Goal: Task Accomplishment & Management: Manage account settings

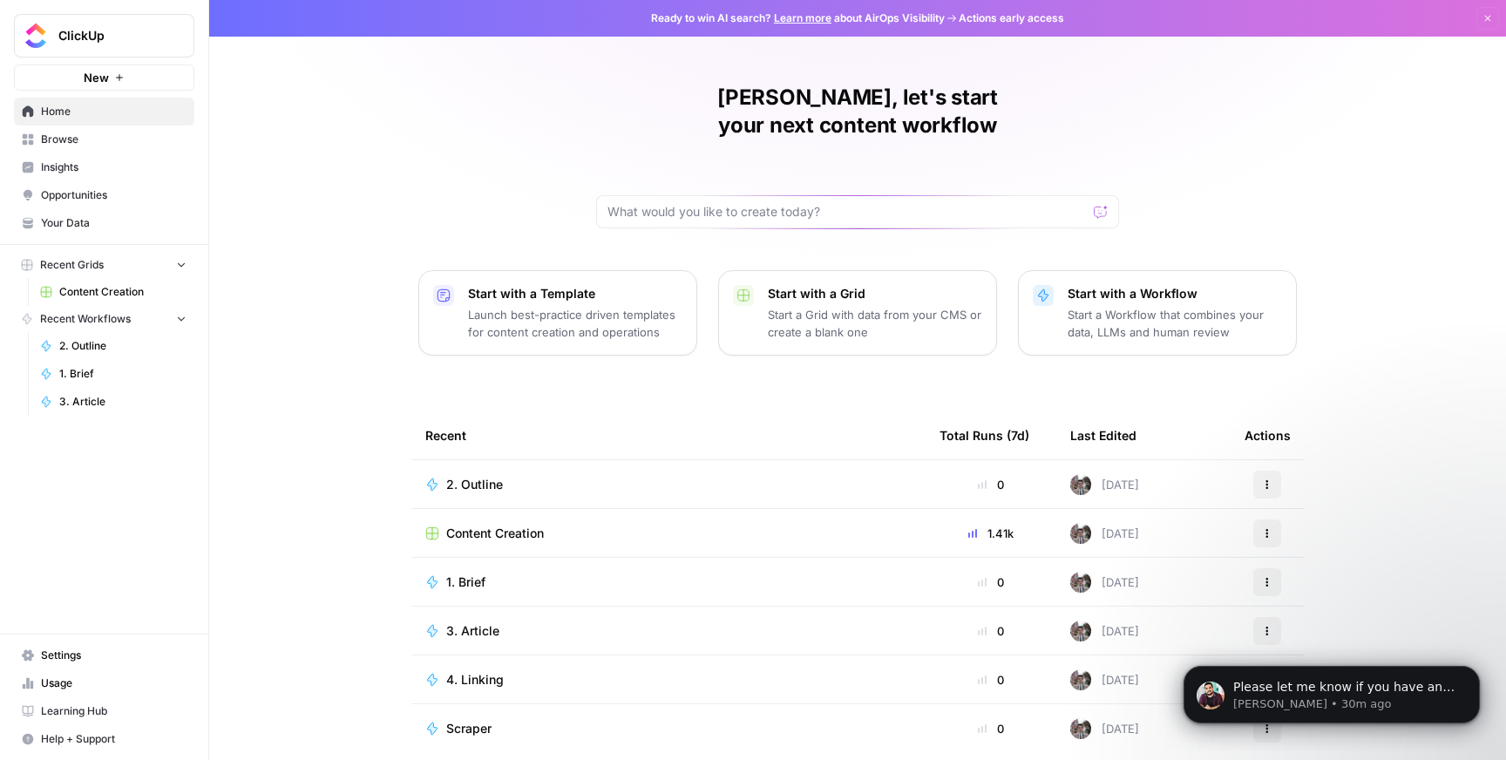
scroll to position [1567, 0]
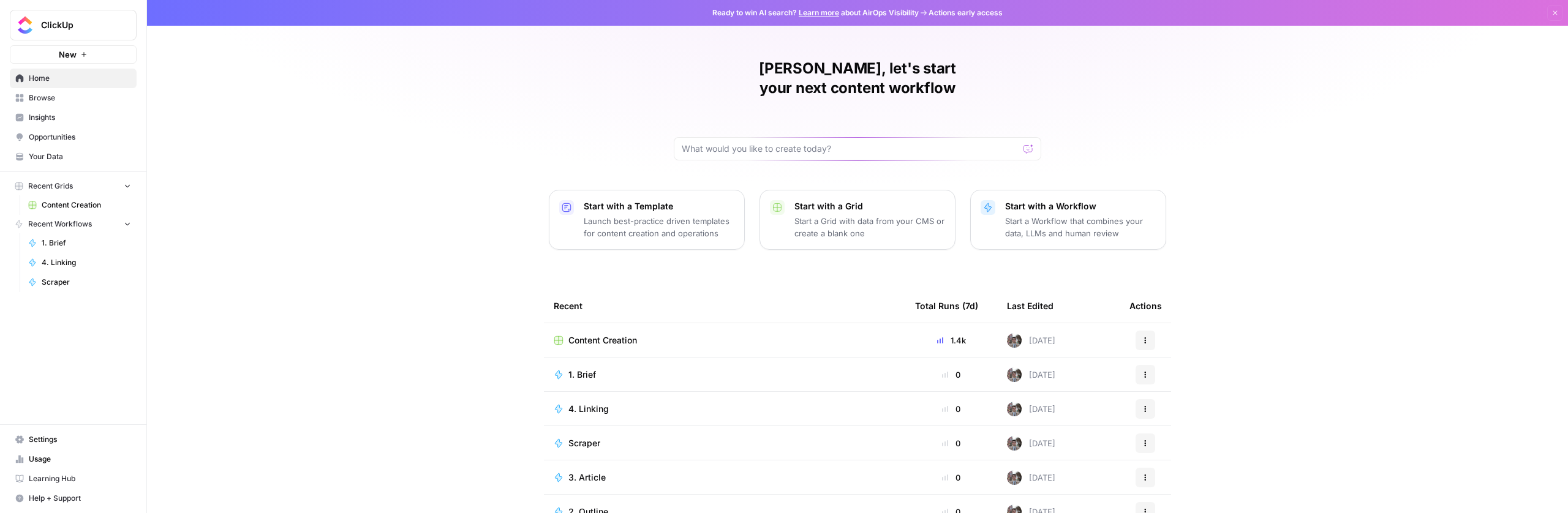
scroll to position [680, 0]
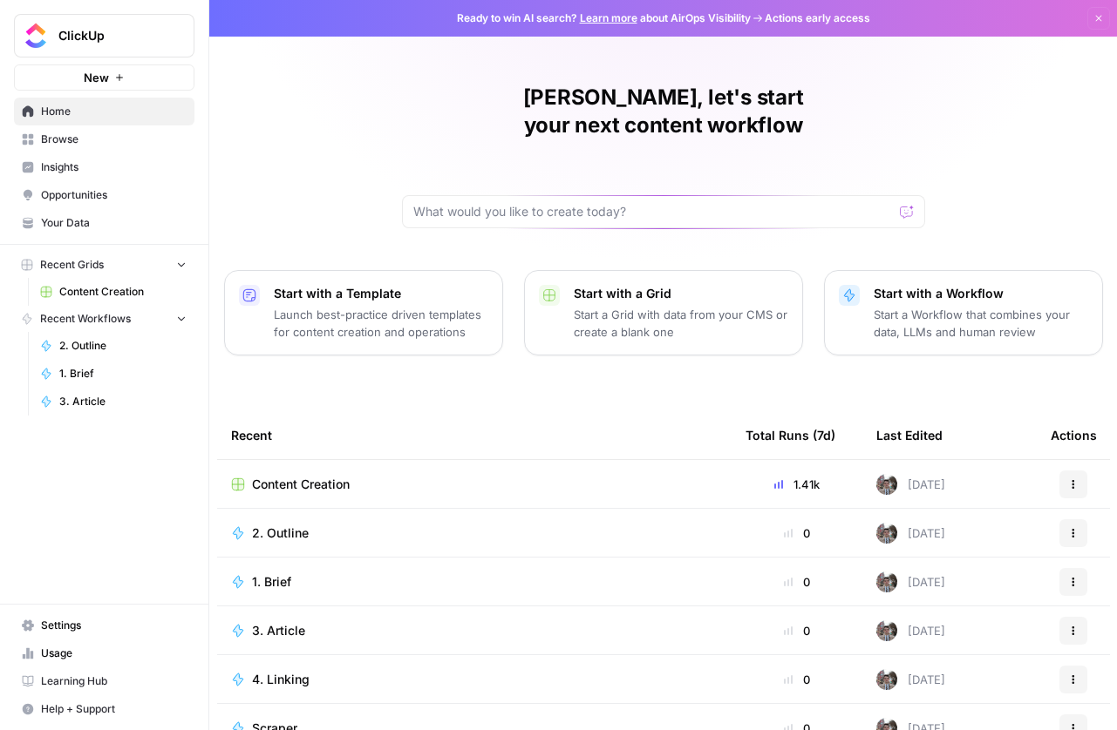
click at [66, 634] on link "Settings" at bounding box center [104, 626] width 180 height 28
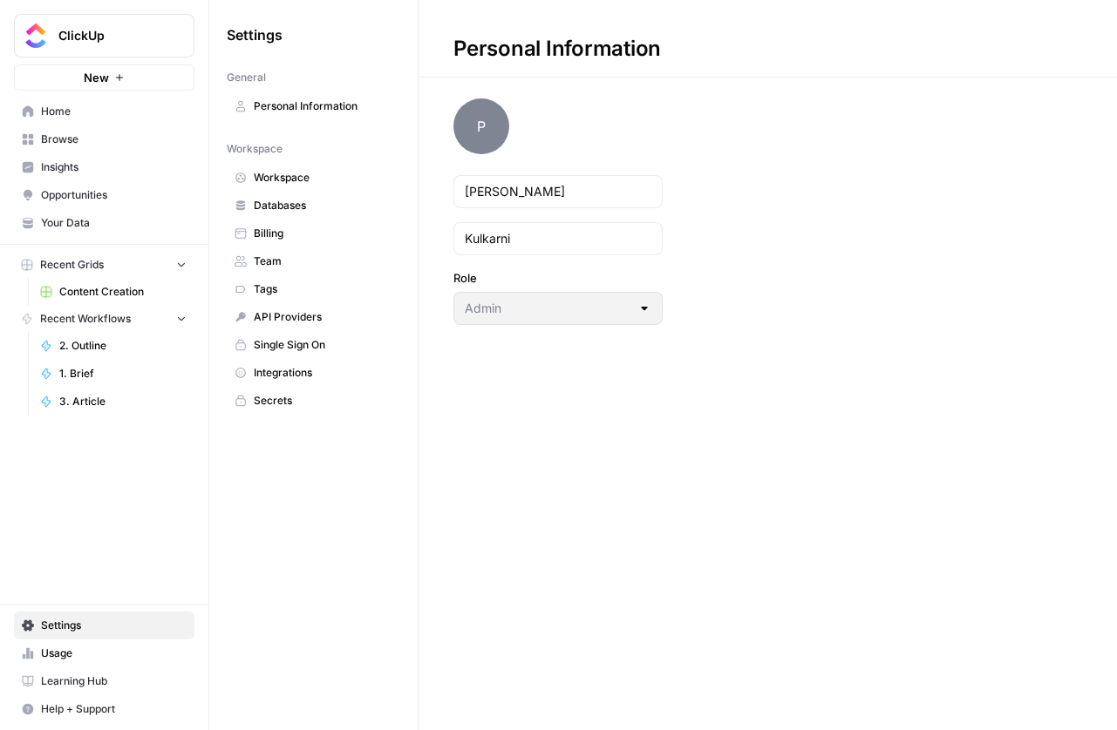
click at [298, 350] on span "Single Sign On" at bounding box center [323, 345] width 139 height 16
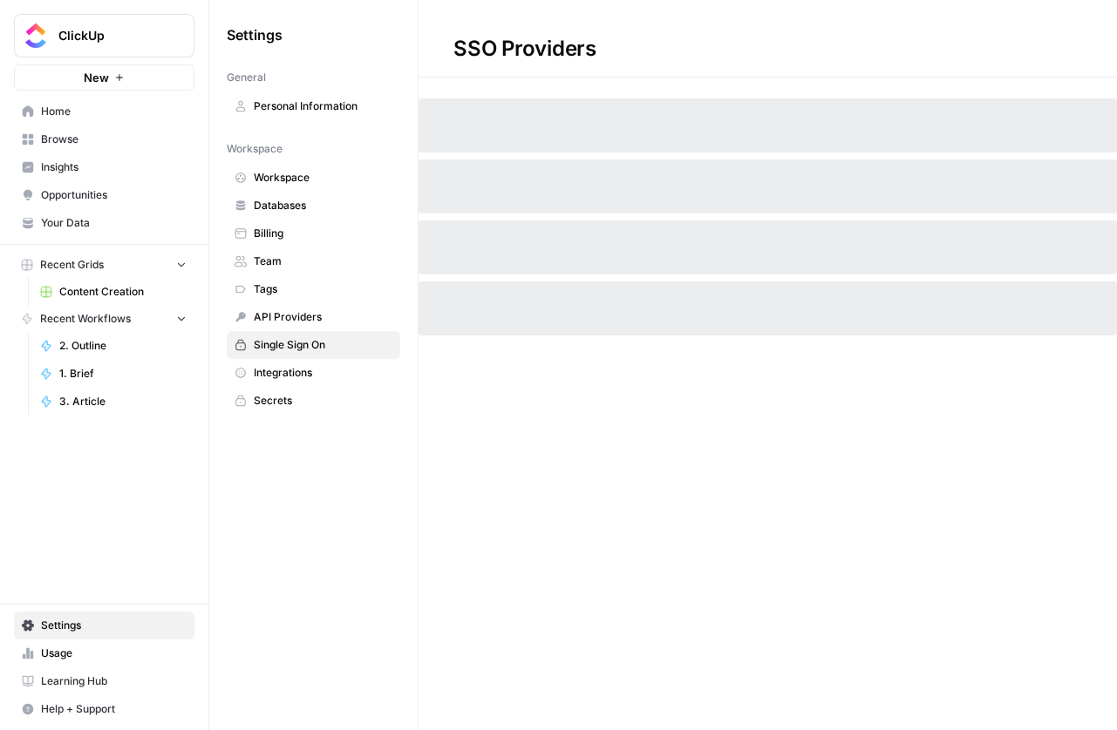
click at [75, 631] on span "Settings" at bounding box center [114, 626] width 146 height 16
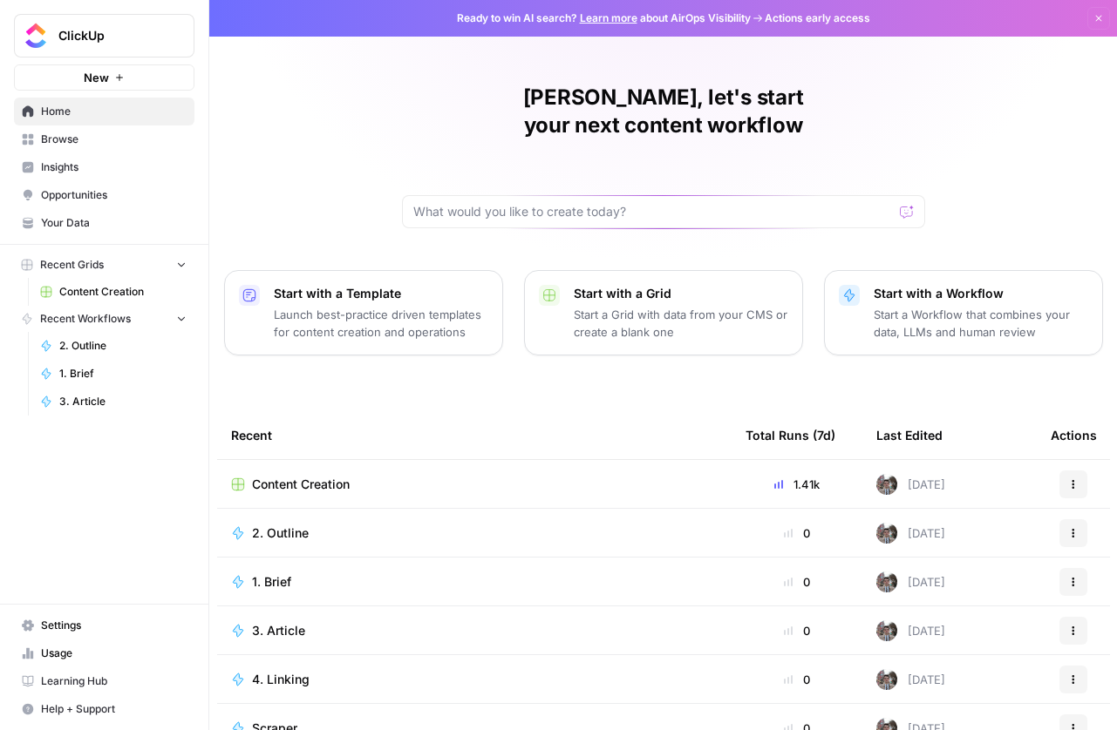
scroll to position [3, 0]
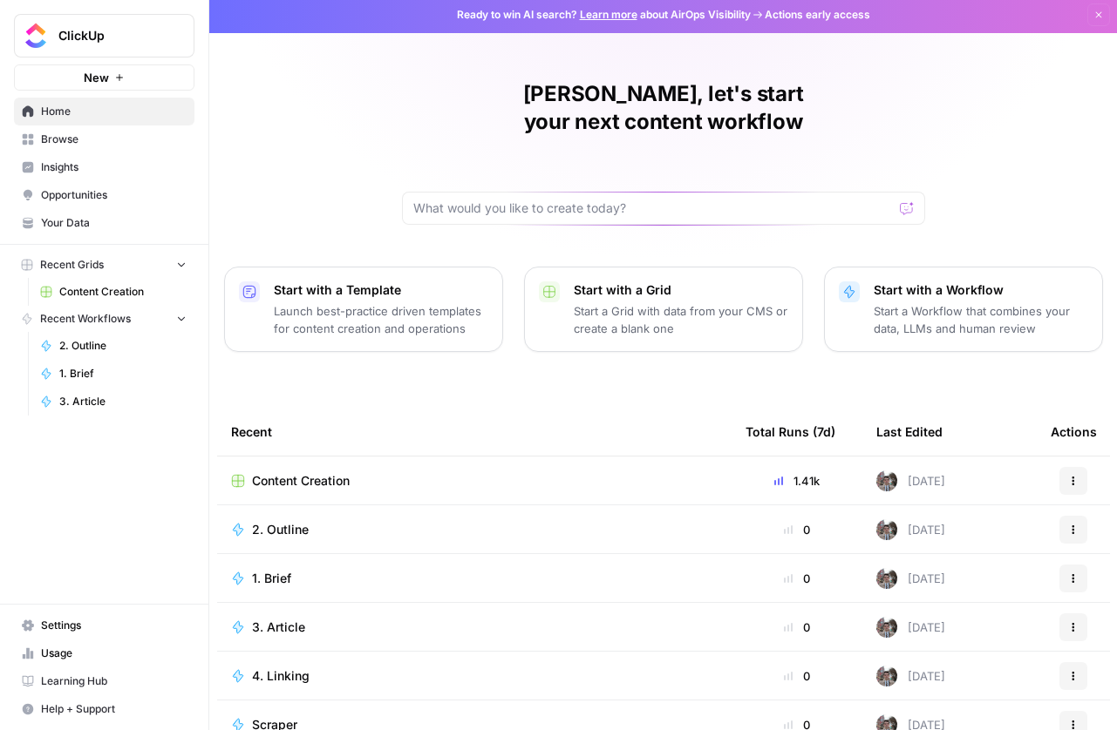
click at [79, 635] on link "Settings" at bounding box center [104, 626] width 180 height 28
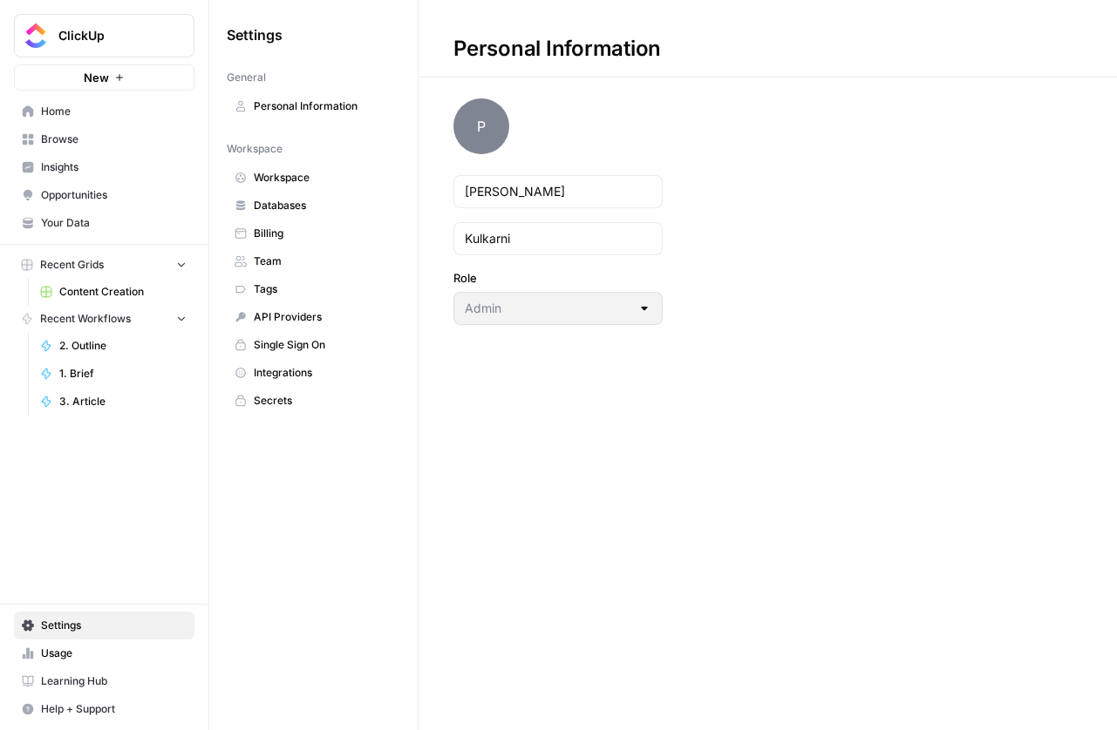
click at [278, 267] on span "Team" at bounding box center [323, 262] width 139 height 16
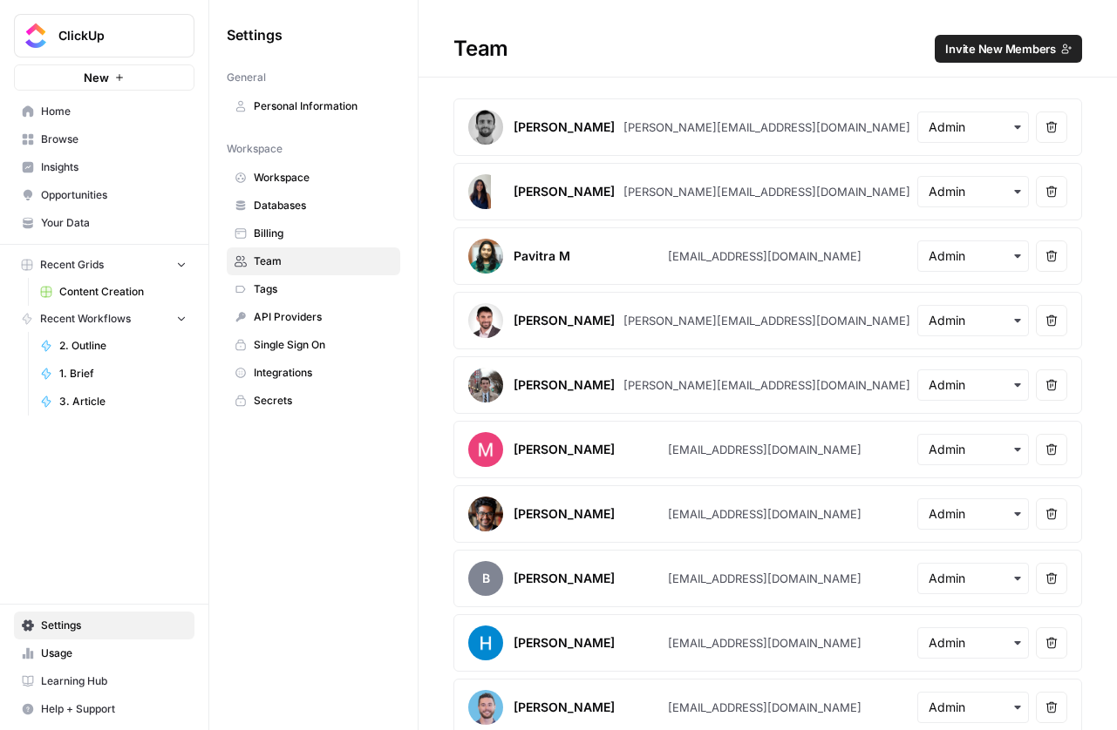
click at [704, 126] on div "martin@airops.com" at bounding box center [766, 127] width 287 height 17
click at [724, 199] on div "melanie@airops.com" at bounding box center [766, 191] width 287 height 17
click at [731, 256] on div "pmanikandan@clickup.com" at bounding box center [764, 256] width 193 height 17
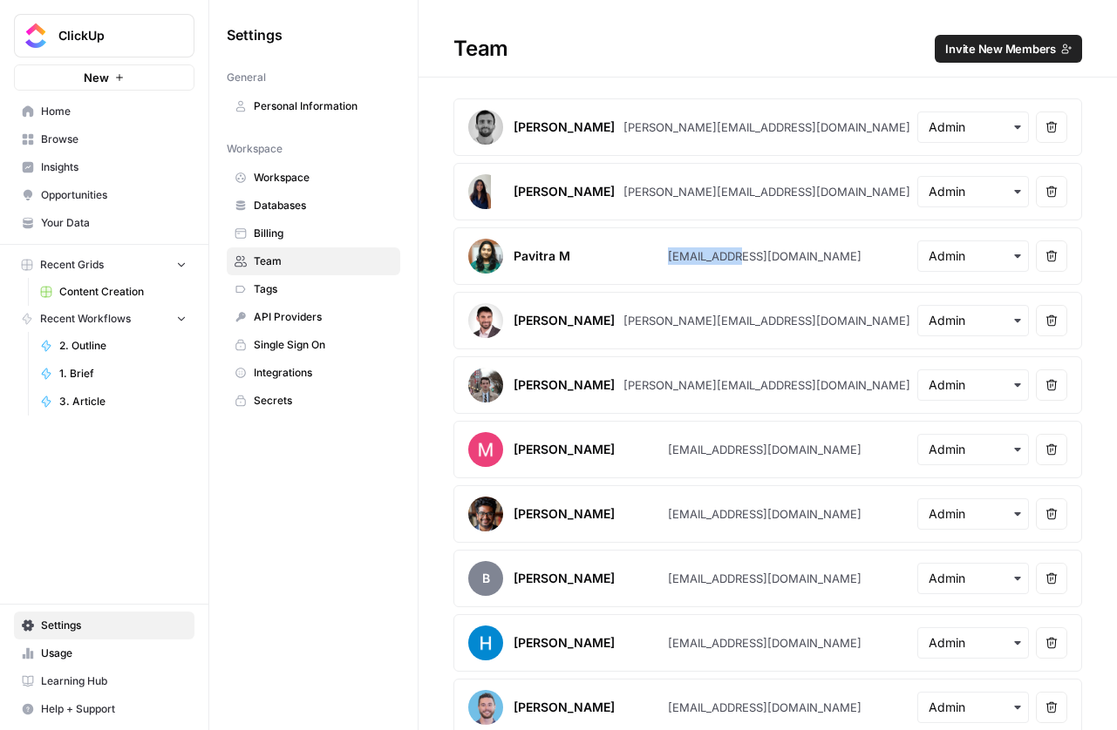
click at [731, 256] on div "pmanikandan@clickup.com" at bounding box center [764, 256] width 193 height 17
copy div "pmanikandan@clickup.com"
click at [722, 322] on div "jeremy@clickup.com" at bounding box center [766, 320] width 287 height 17
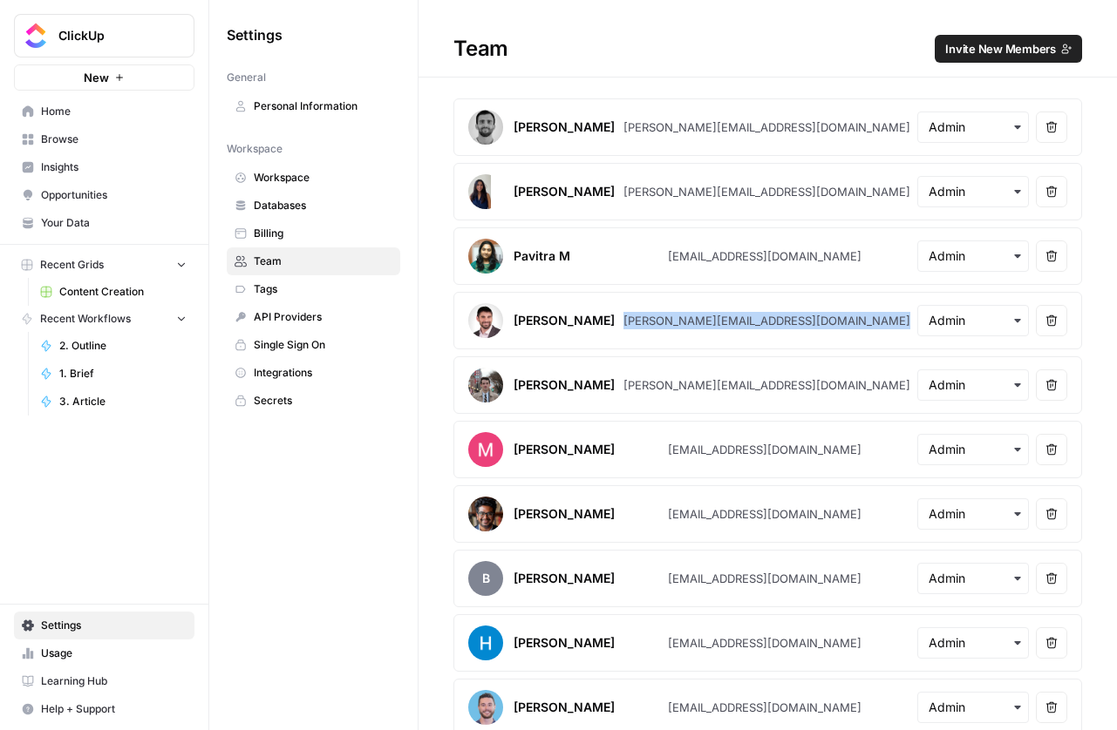
click at [722, 322] on div "jeremy@clickup.com" at bounding box center [766, 320] width 287 height 17
copy div "jeremy@clickup.com"
click at [709, 454] on div "mnevatia@clickup.com" at bounding box center [764, 449] width 193 height 17
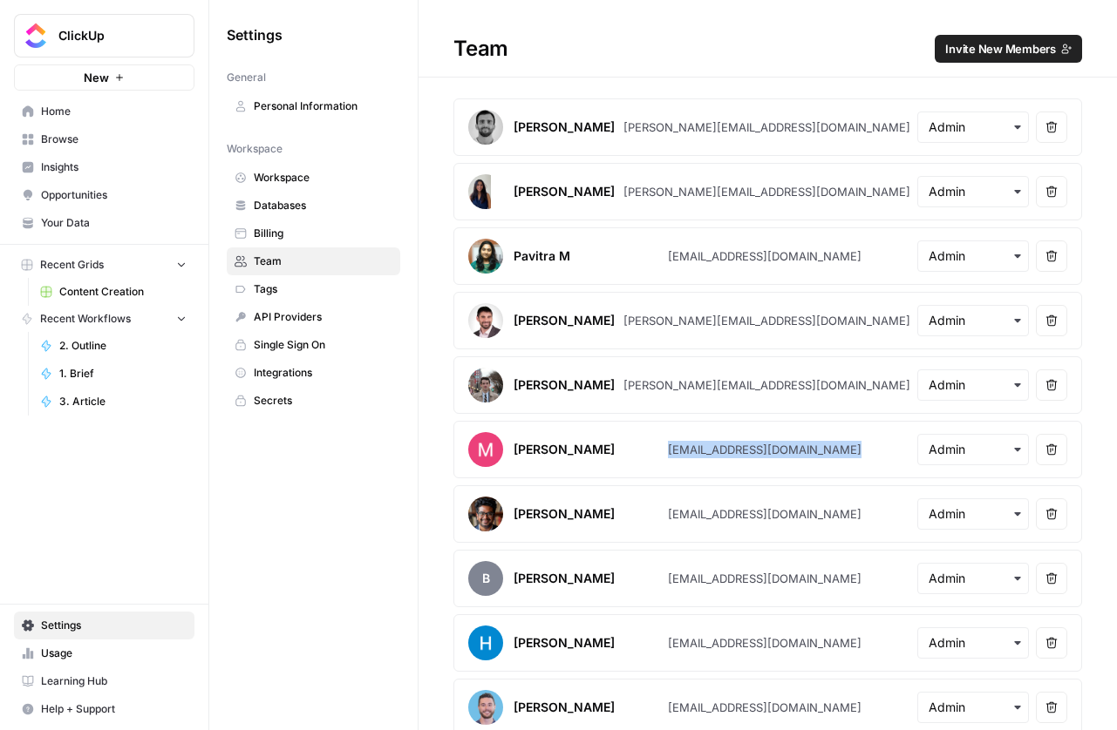
click at [709, 454] on div "mnevatia@clickup.com" at bounding box center [764, 449] width 193 height 17
copy div "mnevatia@clickup.com"
click at [709, 513] on div "ssomanathan@clickup.com" at bounding box center [764, 514] width 193 height 17
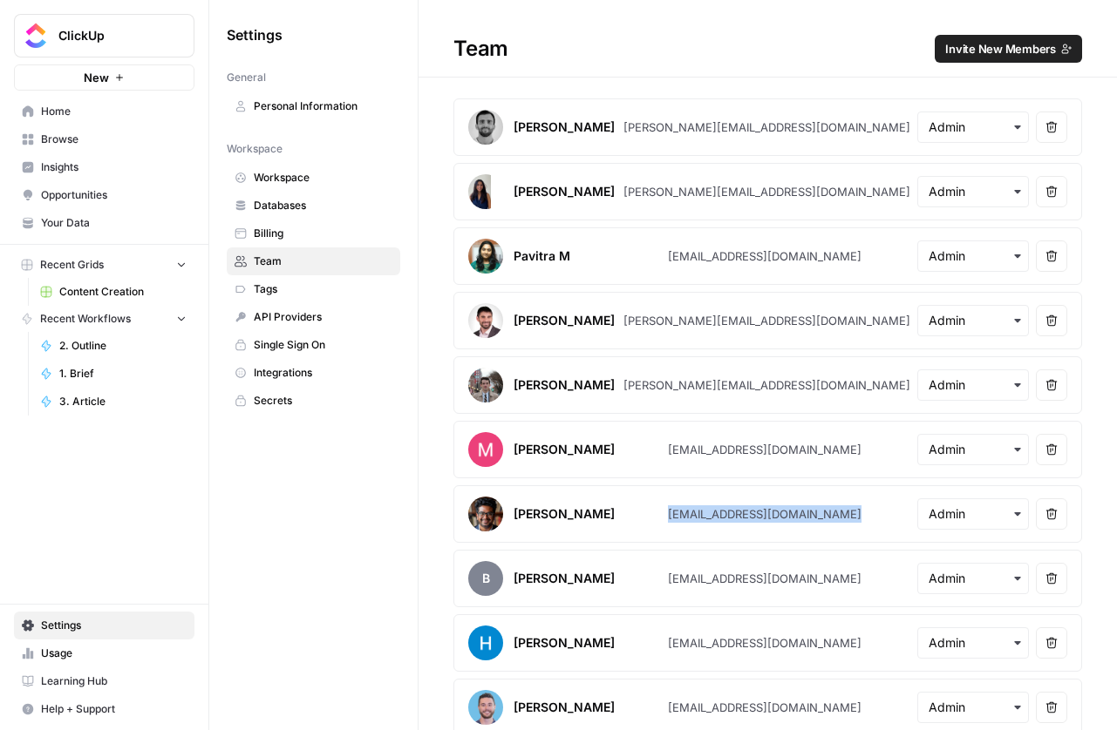
copy div "ssomanathan@clickup.com"
click at [720, 583] on div "bhelling@clickup.com" at bounding box center [764, 578] width 193 height 17
copy div "bhelling@clickup.com"
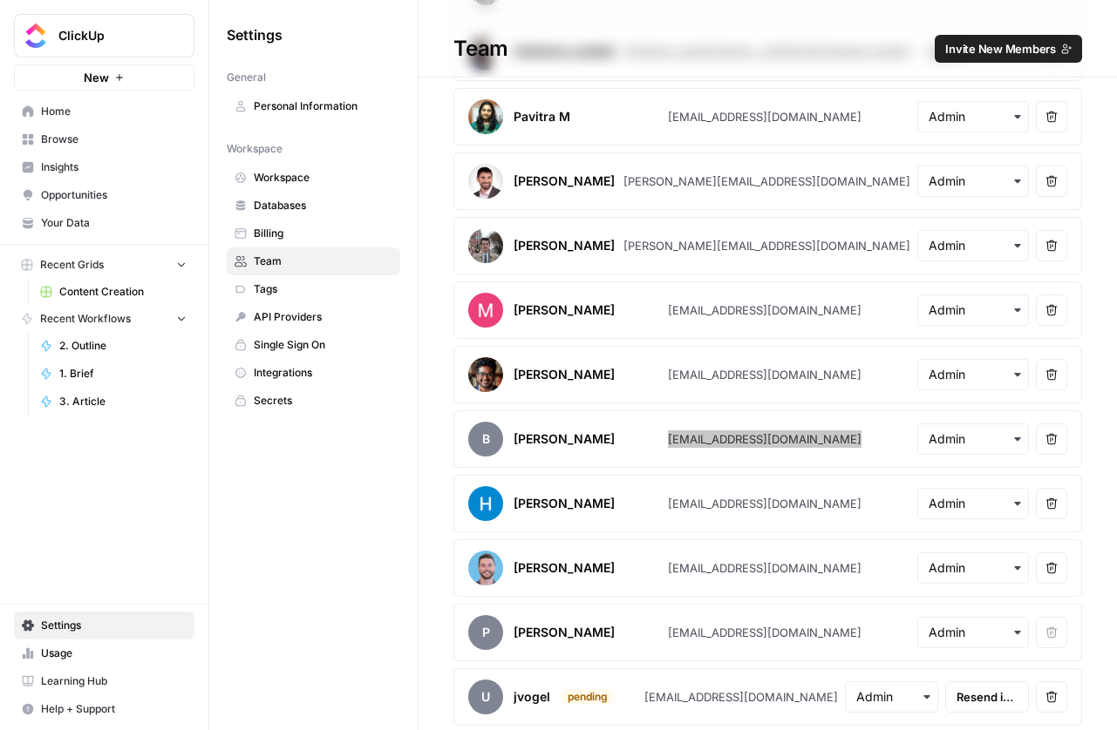
scroll to position [142, 0]
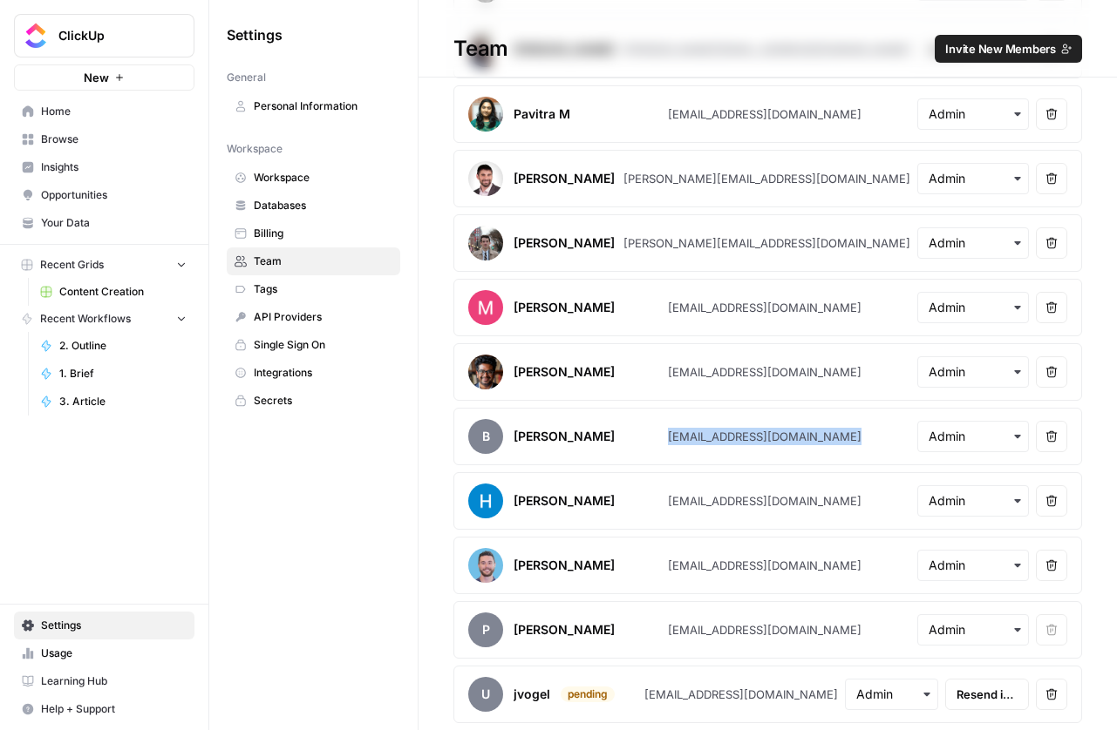
click at [721, 501] on div "hdass@clickup.com" at bounding box center [764, 500] width 193 height 17
copy div "hdass@clickup.com"
click at [705, 570] on div "jtagieff@clickup.com" at bounding box center [764, 565] width 193 height 17
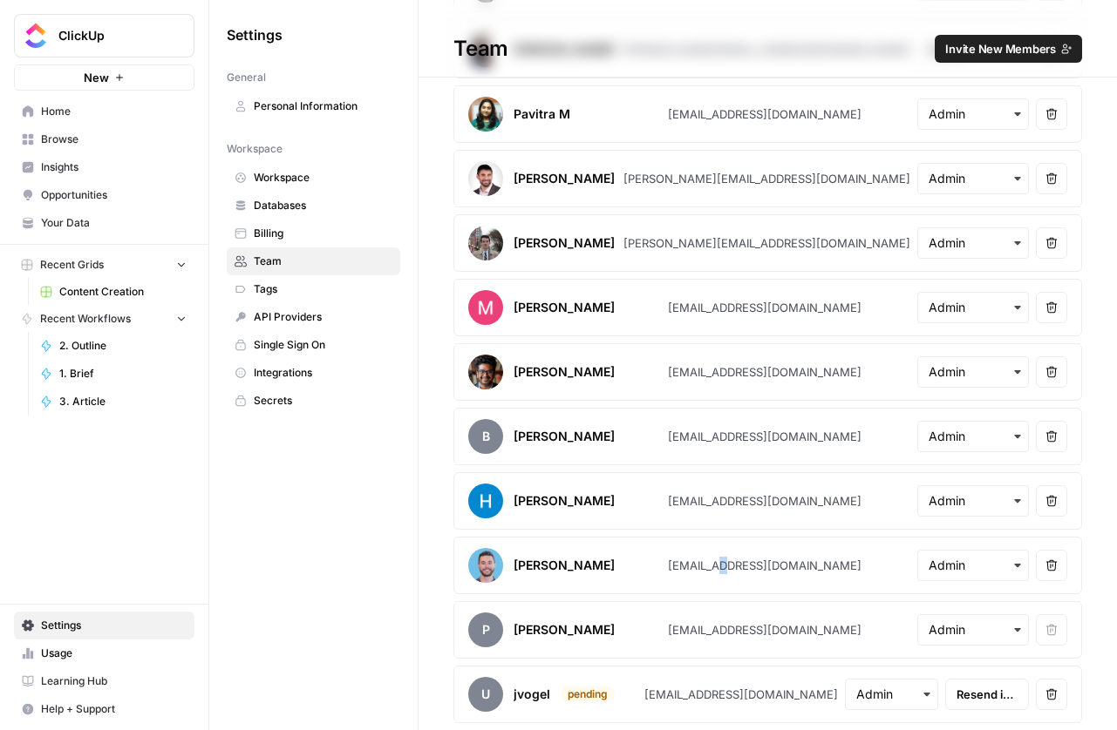
click at [705, 570] on div "jtagieff@clickup.com" at bounding box center [764, 565] width 193 height 17
copy div "jtagieff@clickup.com"
click at [730, 632] on div "pkulkarni@clickup.com" at bounding box center [764, 629] width 193 height 17
click at [730, 631] on div "pkulkarni@clickup.com" at bounding box center [764, 629] width 193 height 17
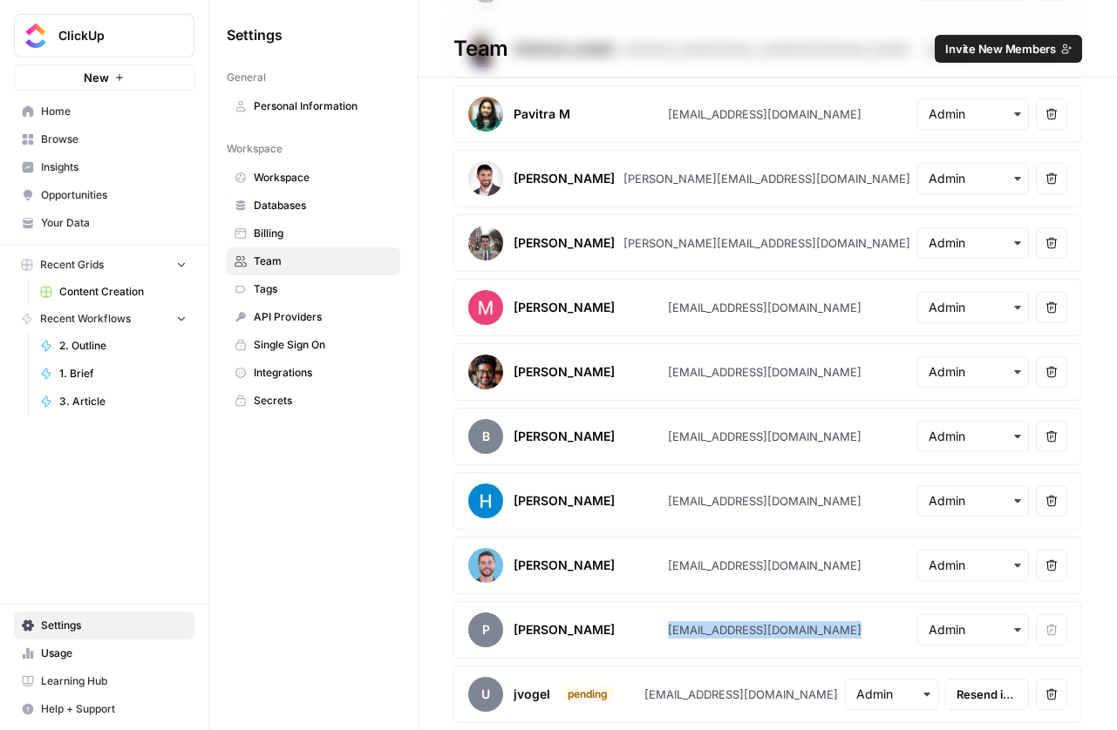
click at [730, 631] on div "pkulkarni@clickup.com" at bounding box center [764, 629] width 193 height 17
copy div "pkulkarni@clickup.com"
click at [699, 693] on div "jvogel@clickup.com" at bounding box center [740, 694] width 193 height 17
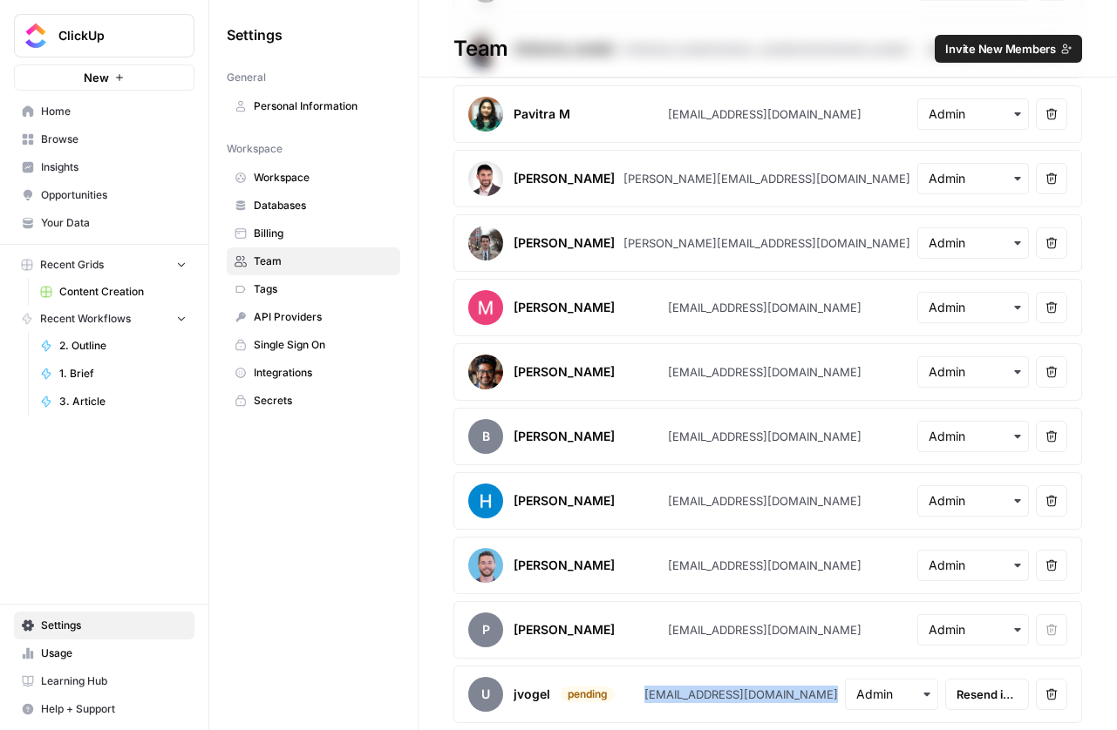
copy div "jvogel@clickup.com"
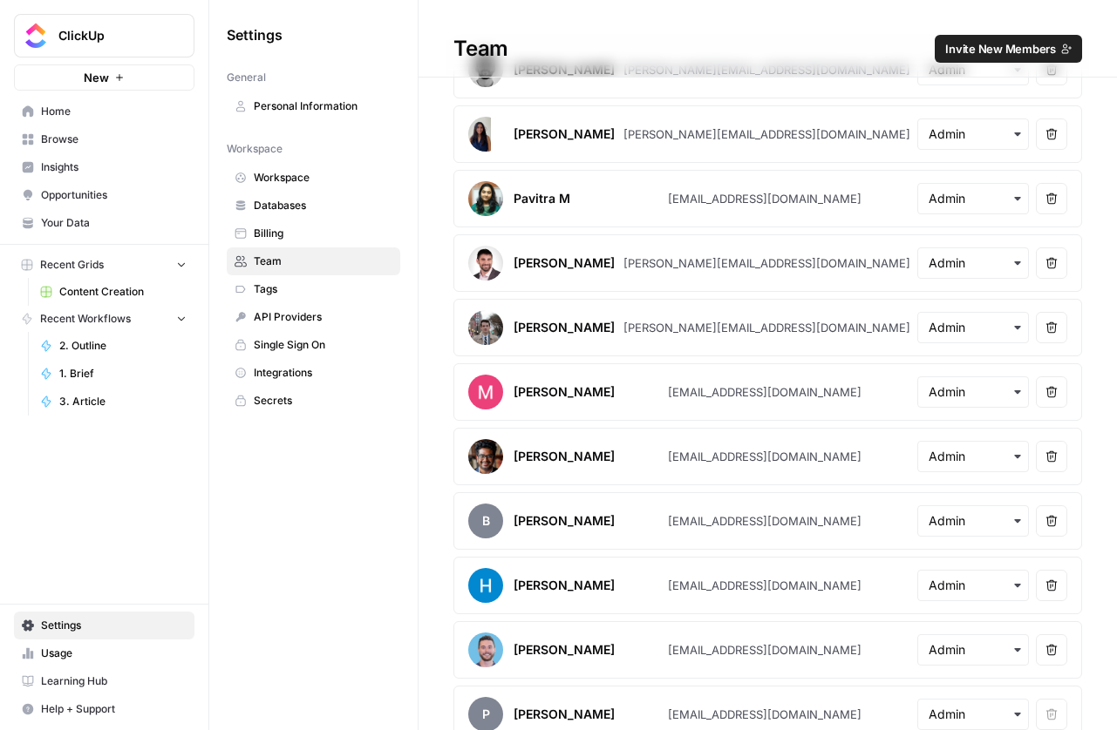
scroll to position [0, 0]
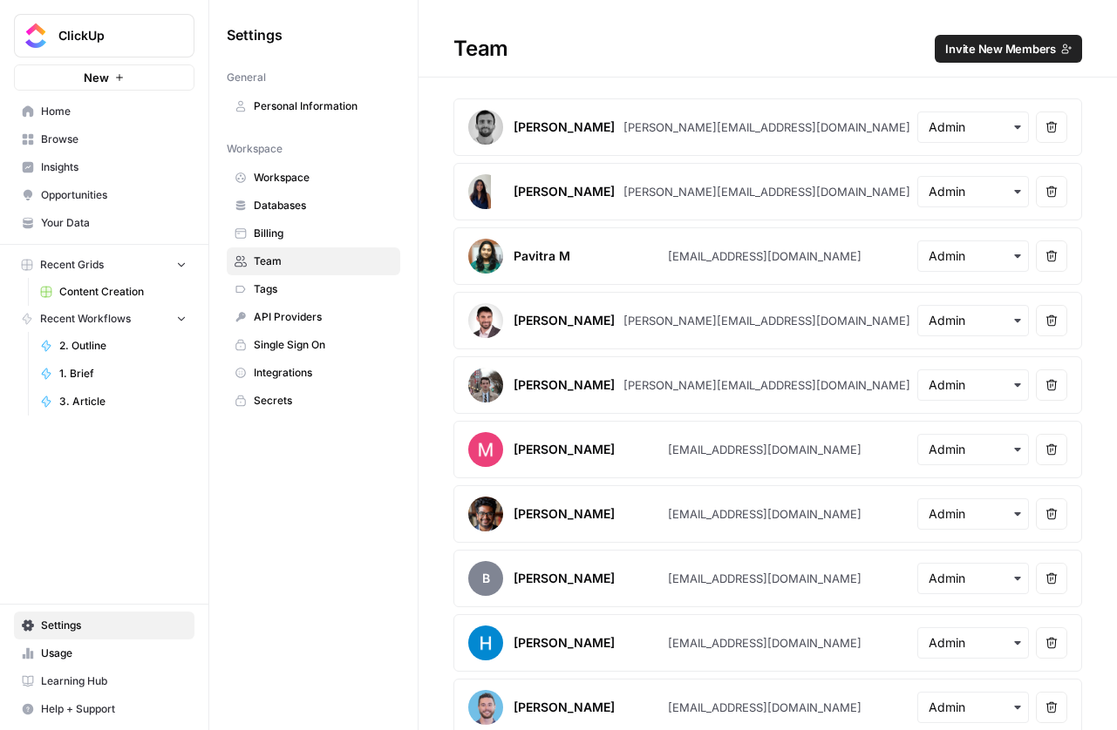
click at [287, 346] on span "Single Sign On" at bounding box center [323, 345] width 139 height 16
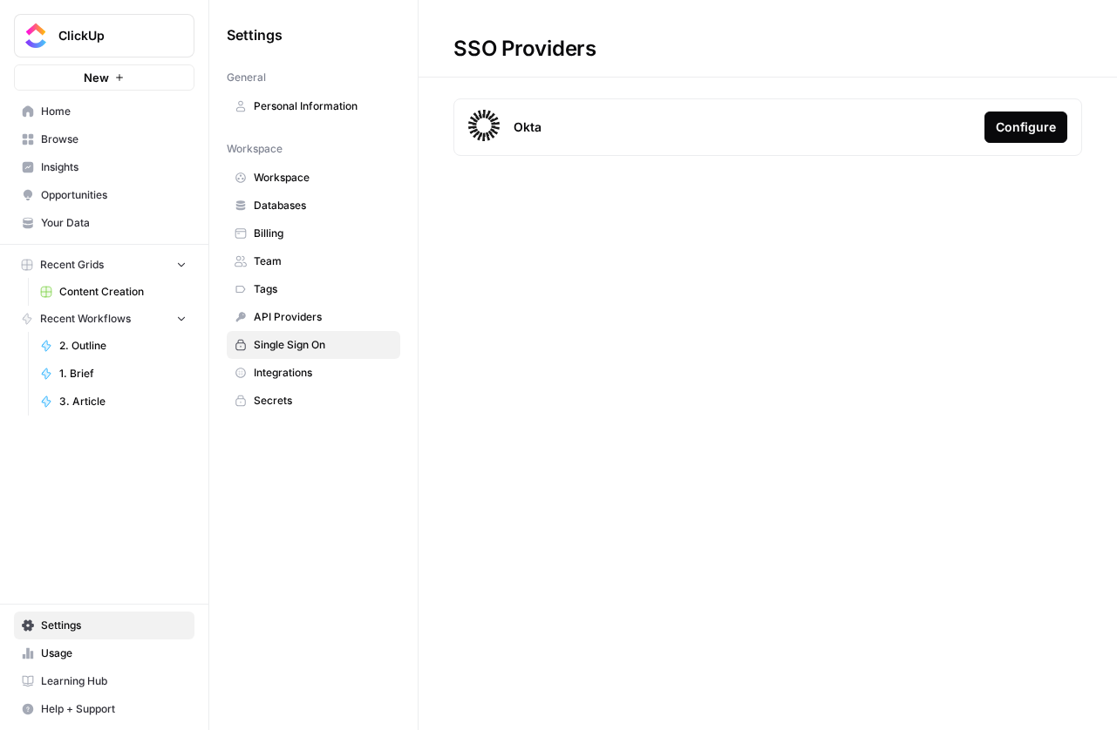
click at [1049, 134] on div "Configure" at bounding box center [1025, 127] width 60 height 17
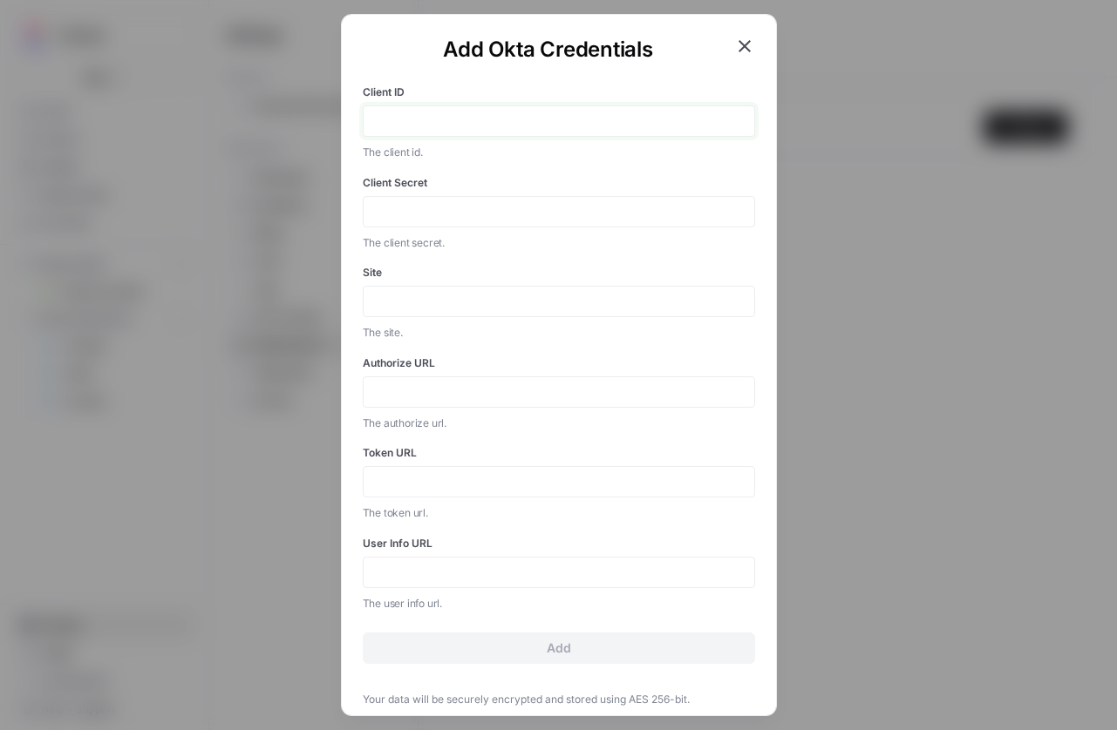
click at [435, 124] on input "Client ID" at bounding box center [559, 121] width 370 height 16
paste input "0oawekzak03CwuqJ8697"
drag, startPoint x: 373, startPoint y: 127, endPoint x: 258, endPoint y: 128, distance: 115.1
click at [258, 128] on div "Add Okta Credentials Client ID 0oawekzak03CwuqJ8697 The client id. Client Secre…" at bounding box center [558, 365] width 1117 height 730
type input "0oawekzak03CwuqJ8697"
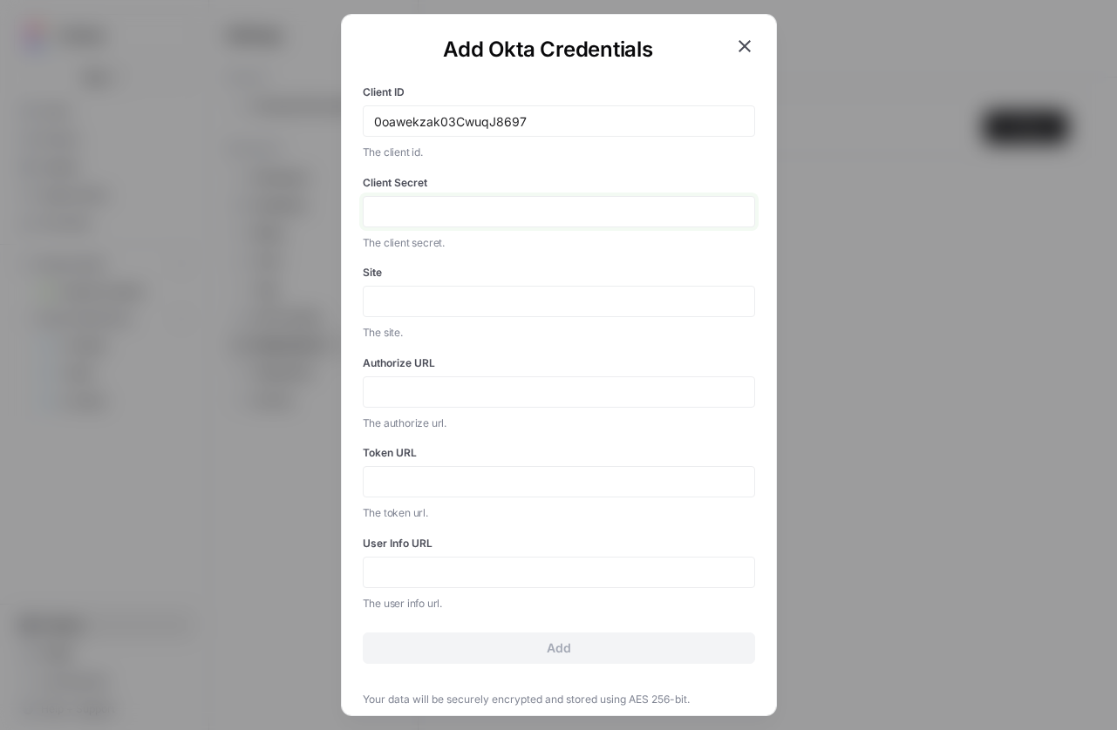
click at [485, 212] on input "Client Secret" at bounding box center [559, 212] width 370 height 16
paste input "B-S01nrb3yhe_xfO7zHfcGOWN92f42fsCNWc93CTvl65GCyJSl_rzliOaFRa7eFl"
type input "B-S01nrb3yhe_xfO7zHfcGOWN92f42fsCNWc93CTvl65GCyJSl_rzliOaFRa7eFl"
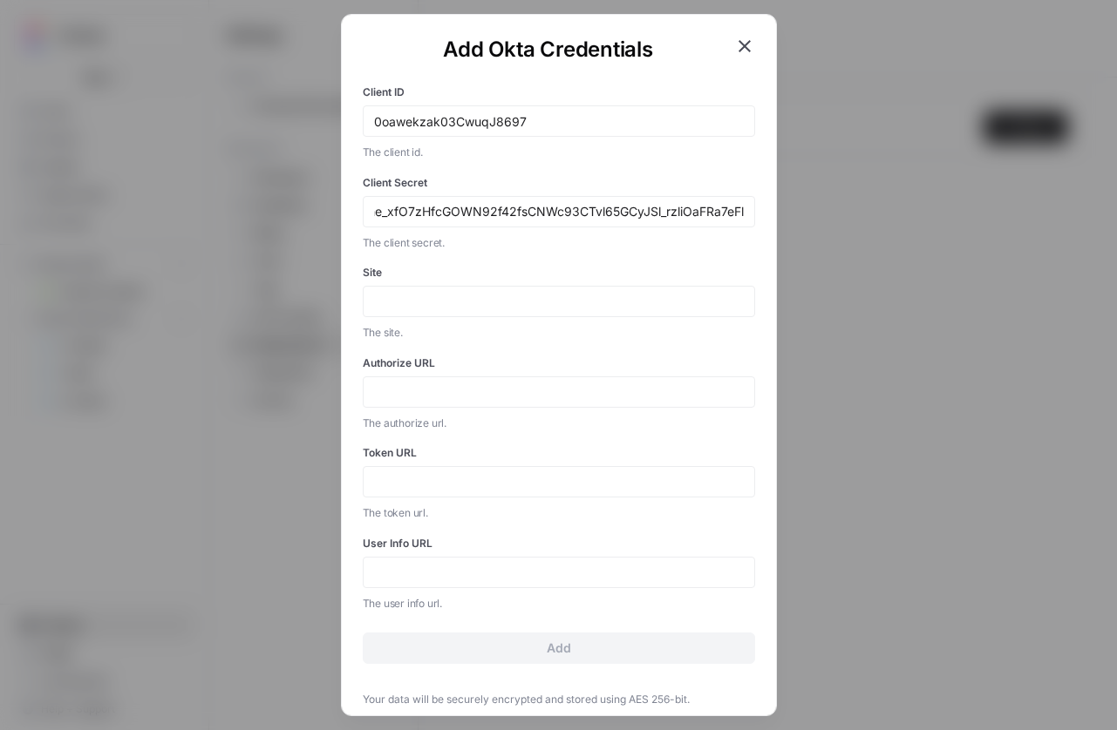
click at [673, 253] on form "Client ID 0oawekzak03CwuqJ8697 The client id. Client Secret B-S01nrb3yhe_xfO7zH…" at bounding box center [559, 368] width 392 height 594
drag, startPoint x: 492, startPoint y: 216, endPoint x: 154, endPoint y: 207, distance: 337.4
click at [154, 207] on div "Add Okta Credentials Client ID 0oawekzak03CwuqJ8697 The client id. Client Secre…" at bounding box center [558, 365] width 1117 height 730
click at [454, 257] on form "Client ID 0oawekzak03CwuqJ8697 The client id. Client Secret B-S01nrb3yhe_xfO7zH…" at bounding box center [559, 368] width 392 height 594
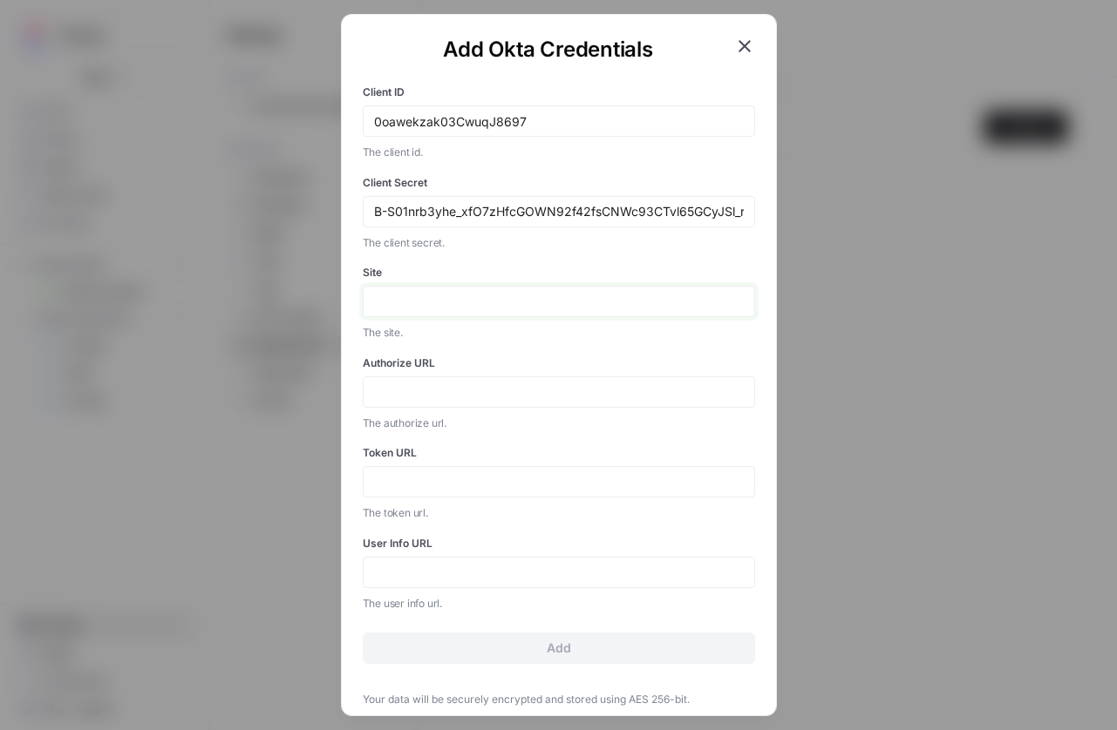
click at [426, 307] on input "Site" at bounding box center [559, 302] width 370 height 16
paste input "https://clickup-admin.okta.com/"
click at [480, 303] on input "https://clickup-admin.okta.com/" at bounding box center [559, 302] width 370 height 16
click at [571, 299] on input "[URL][DOMAIN_NAME]" at bounding box center [559, 302] width 370 height 16
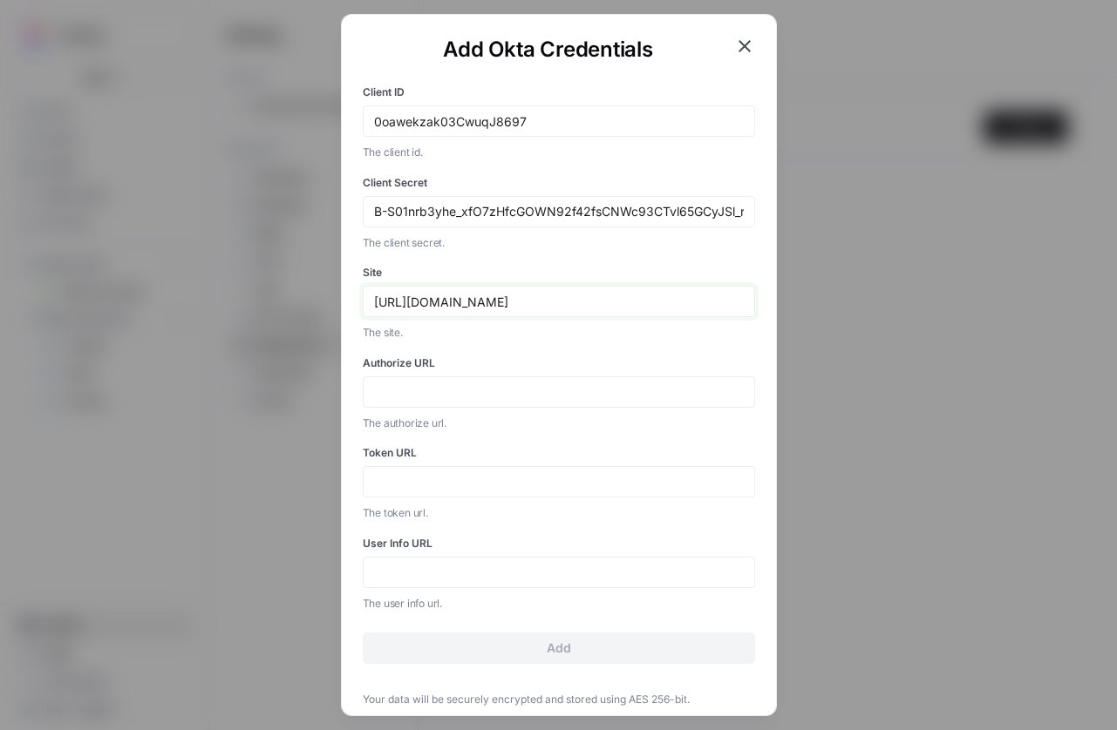
drag, startPoint x: 519, startPoint y: 302, endPoint x: 176, endPoint y: 282, distance: 344.0
click at [176, 282] on div "Add Okta Credentials Client ID 0oawekzak03CwuqJ8697 The client id. Client Secre…" at bounding box center [558, 365] width 1117 height 730
paste input "-admin.okta.com/"
type input "[URL][DOMAIN_NAME]"
click at [449, 409] on div "Authorize URL The authorize url." at bounding box center [559, 394] width 392 height 77
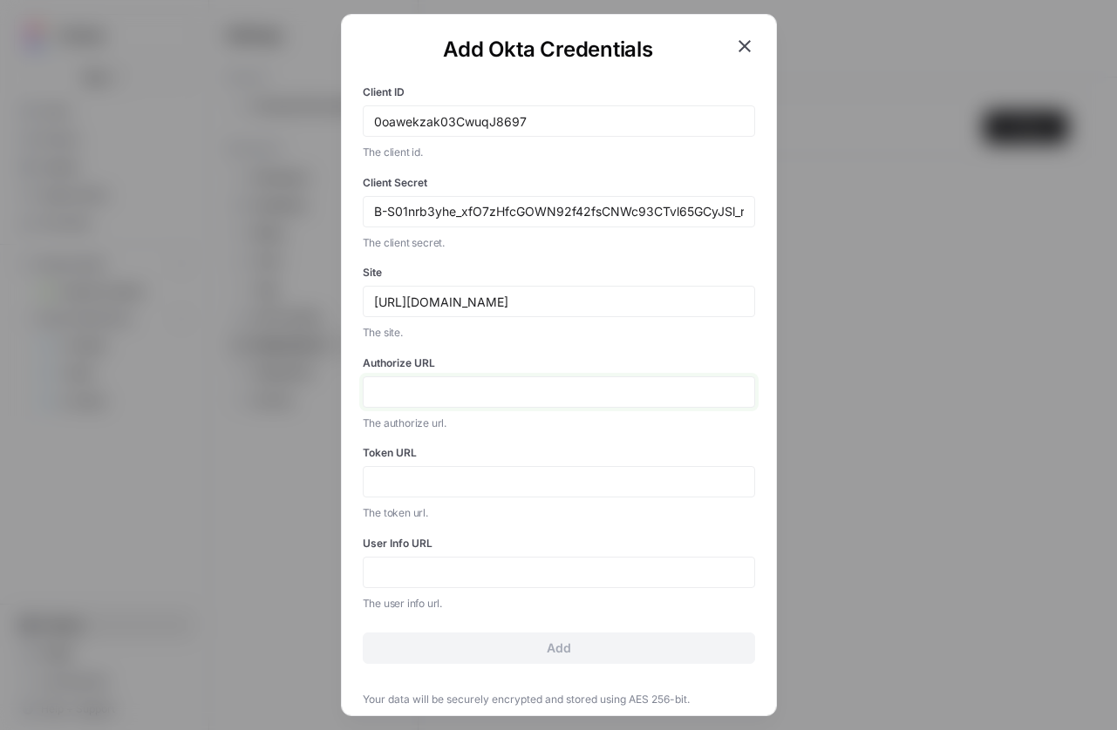
click at [452, 396] on input "Authorize URL" at bounding box center [559, 392] width 370 height 16
paste input "[URL][DOMAIN_NAME]"
type input "[URL][DOMAIN_NAME]"
click at [427, 475] on input "Token URL" at bounding box center [559, 482] width 370 height 16
paste input "[URL][DOMAIN_NAME]"
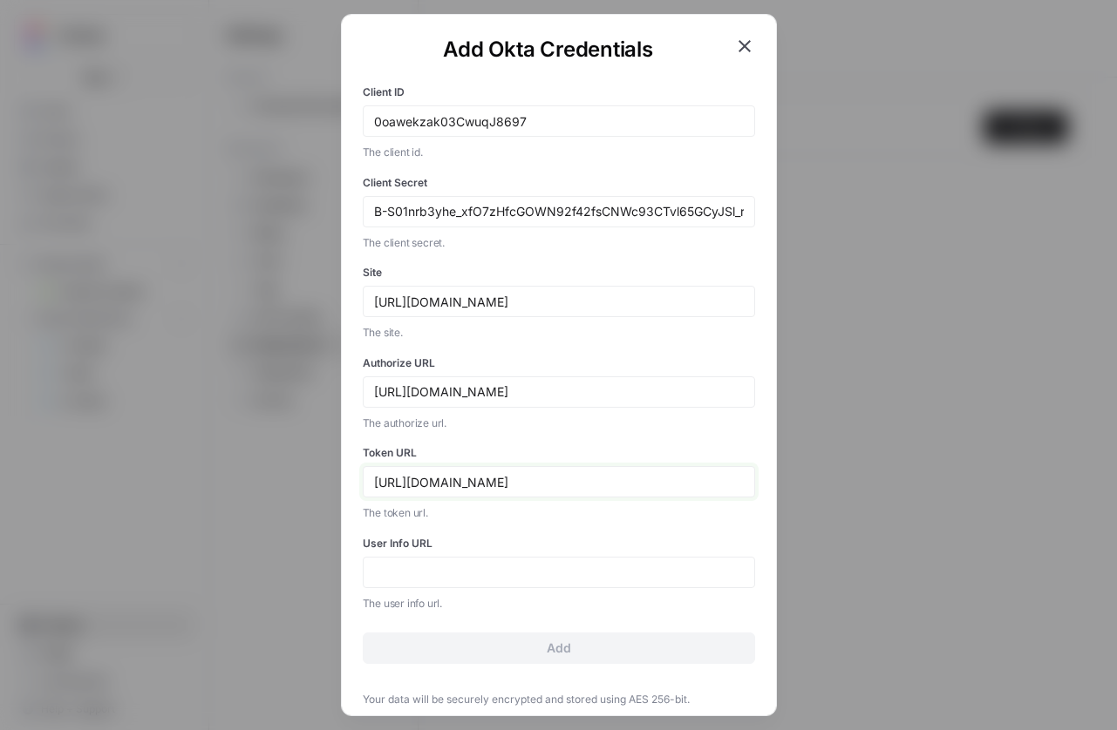
type input "[URL][DOMAIN_NAME]"
click at [426, 580] on div at bounding box center [559, 572] width 392 height 31
click at [471, 567] on input "User Info URL" at bounding box center [559, 573] width 370 height 16
paste input "[URL][DOMAIN_NAME]"
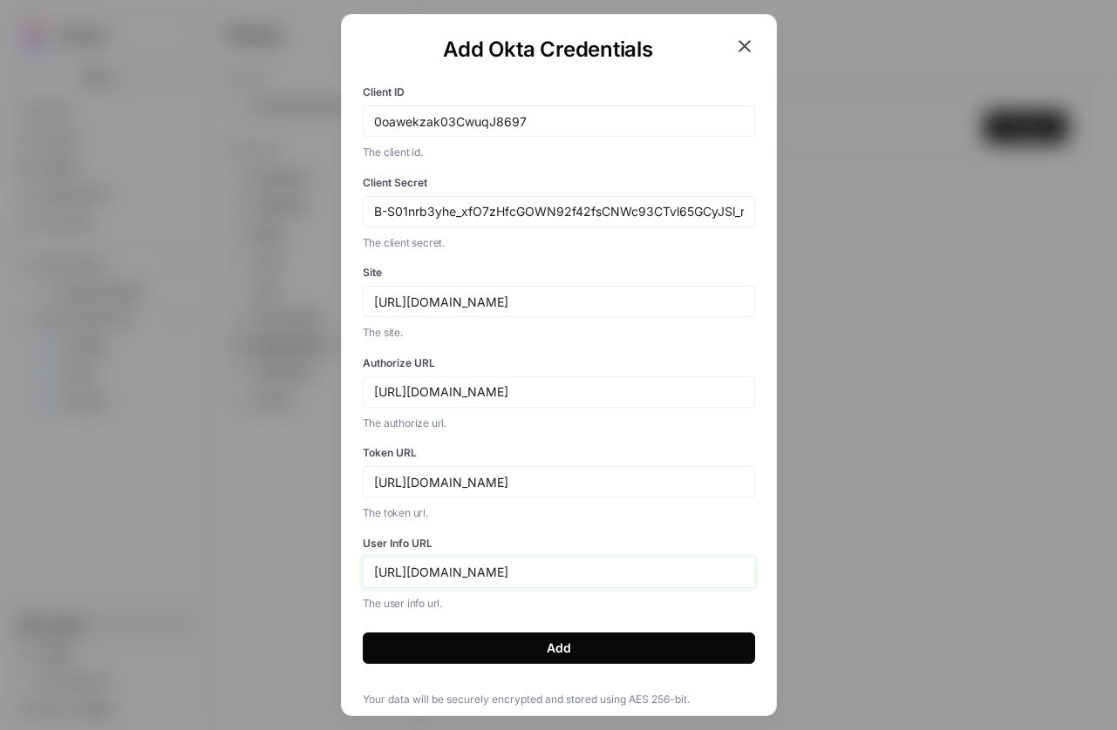
type input "[URL][DOMAIN_NAME]"
click at [556, 392] on input "[URL][DOMAIN_NAME]" at bounding box center [559, 392] width 370 height 16
paste input "/v1/authorize"
paste input "/oauth2/v1/authorize)"
type input "https://clickup.okta.com/v1/authorize"
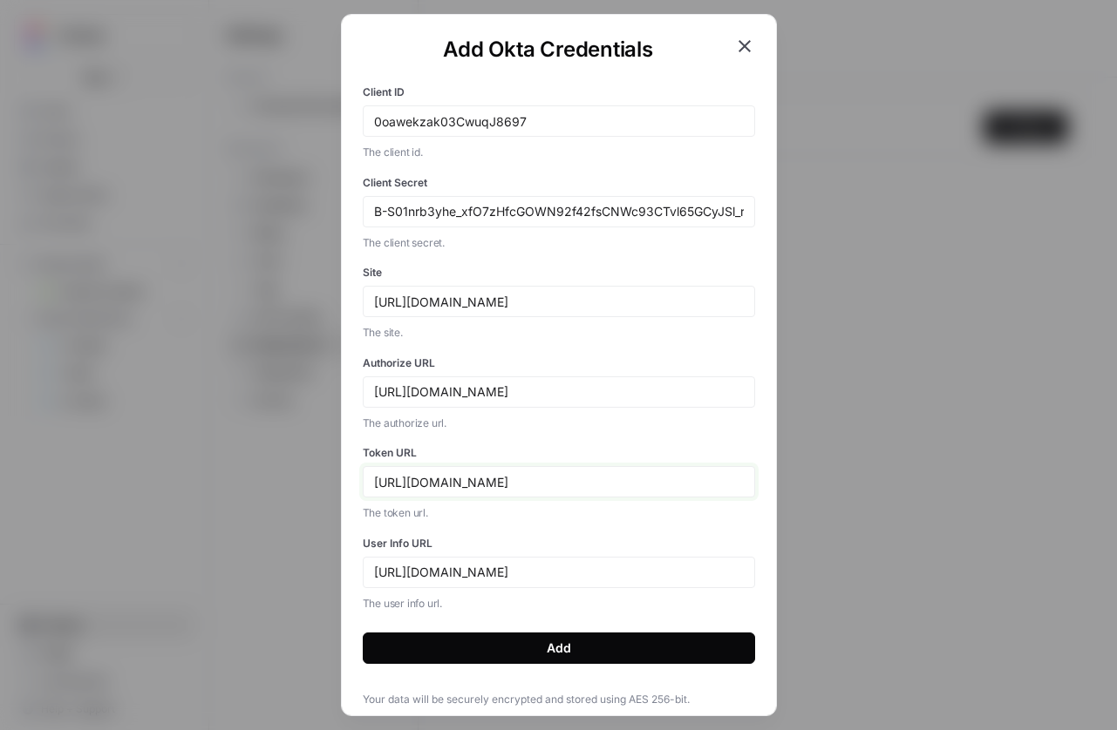
click at [563, 488] on input "[URL][DOMAIN_NAME]" at bounding box center [559, 482] width 370 height 16
paste input "/oauth2/v1/authorize)"
click at [551, 482] on input "[URL][DOMAIN_NAME]" at bounding box center [559, 482] width 370 height 16
paste input "/v1/token"
type input "[URL][DOMAIN_NAME]"
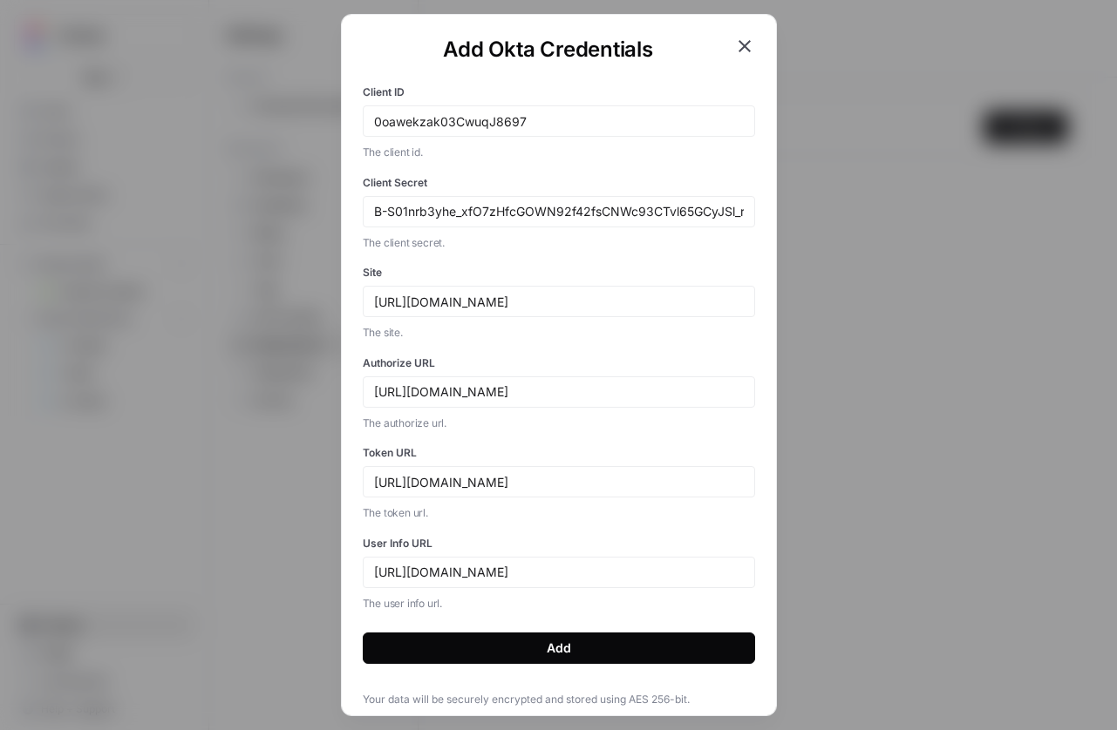
click at [538, 573] on input "[URL][DOMAIN_NAME]" at bounding box center [559, 573] width 370 height 16
paste input "/v1/userinfo"
click at [559, 579] on input "[URL][DOMAIN_NAME]" at bounding box center [559, 573] width 370 height 16
paste input "/v1/userinfo"
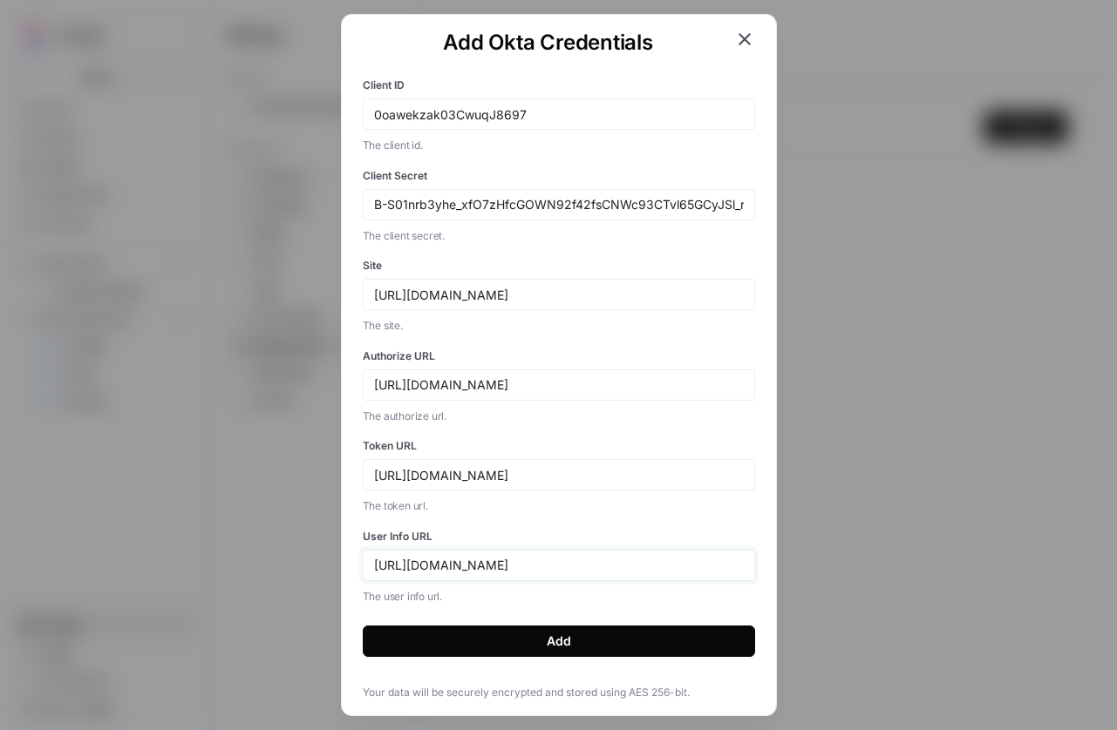
scroll to position [13, 0]
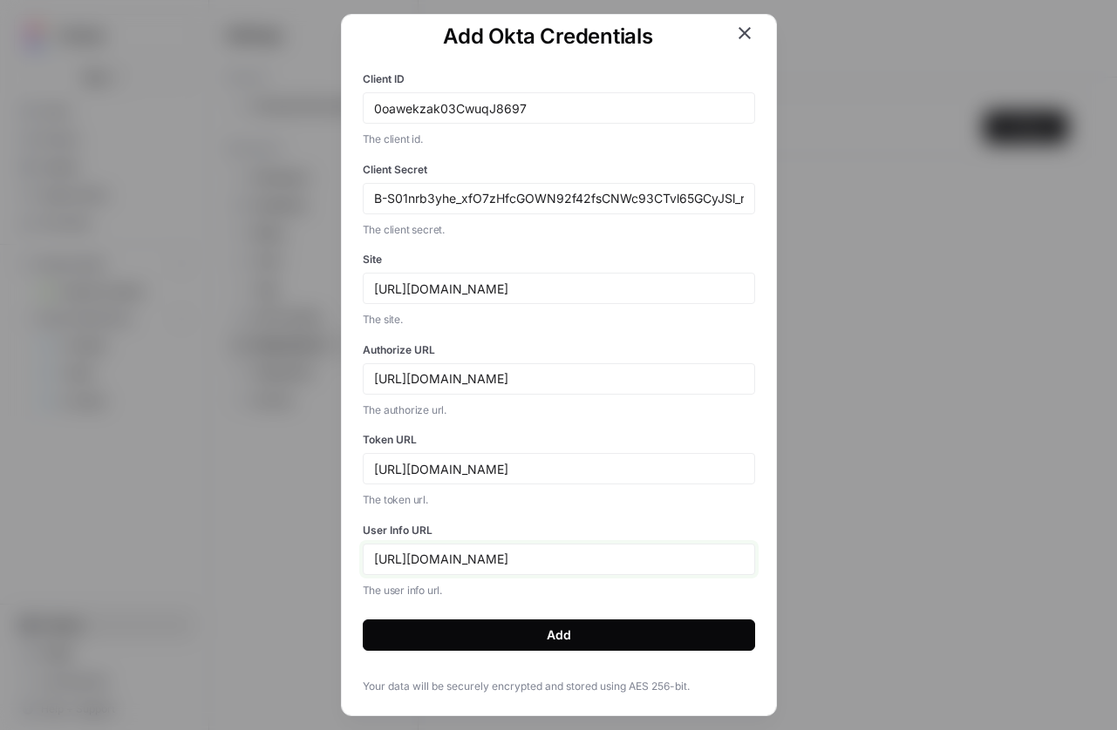
type input "[URL][DOMAIN_NAME]"
click at [600, 624] on button "Add" at bounding box center [559, 635] width 392 height 31
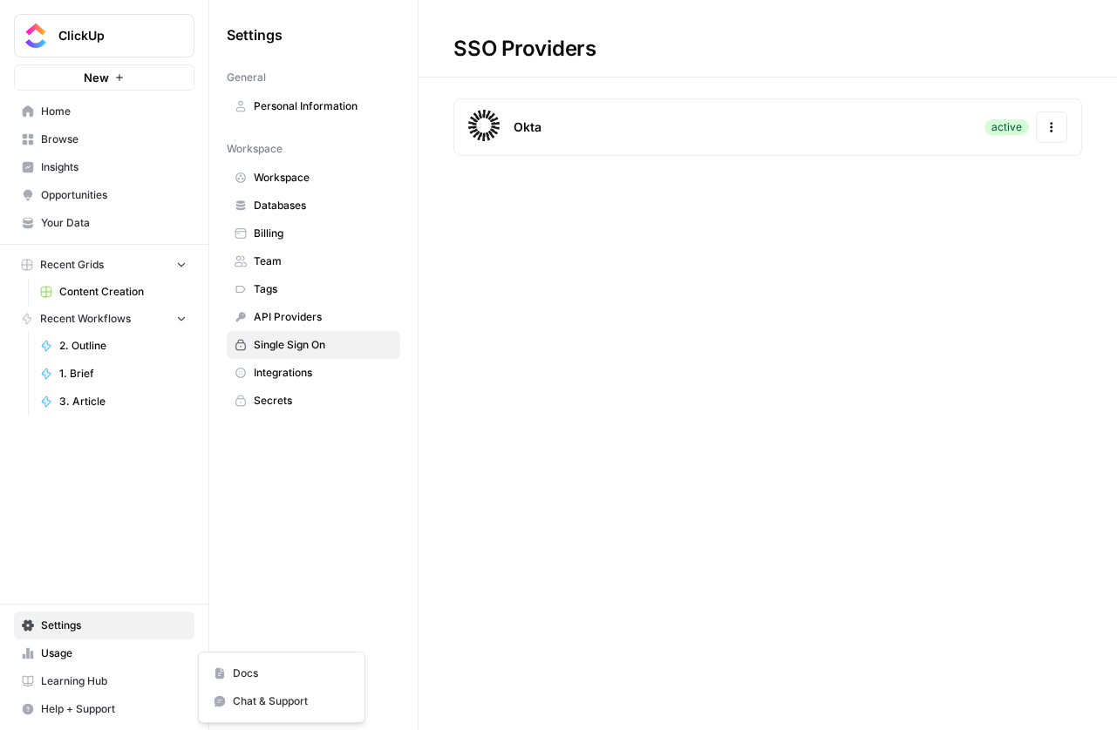
click at [92, 704] on span "Help + Support" at bounding box center [114, 710] width 146 height 16
click at [179, 31] on icon "Workspace: ClickUp" at bounding box center [179, 36] width 7 height 13
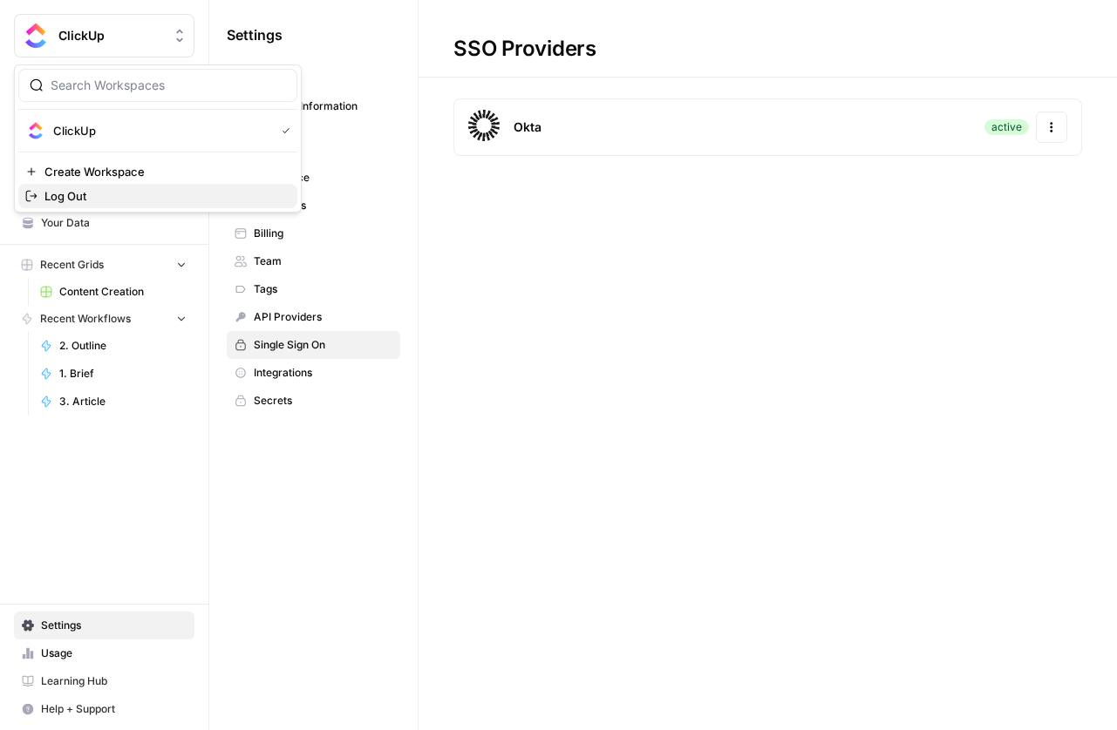
click at [153, 199] on span "Log Out" at bounding box center [163, 195] width 239 height 17
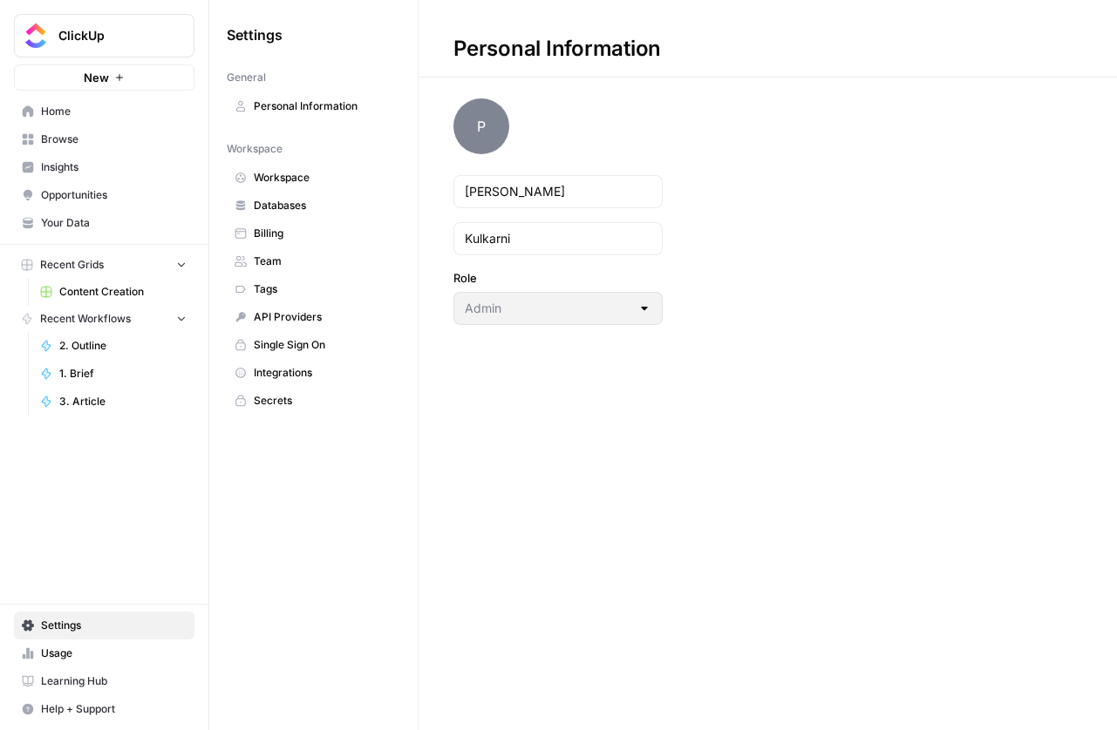
click at [291, 348] on span "Single Sign On" at bounding box center [323, 345] width 139 height 16
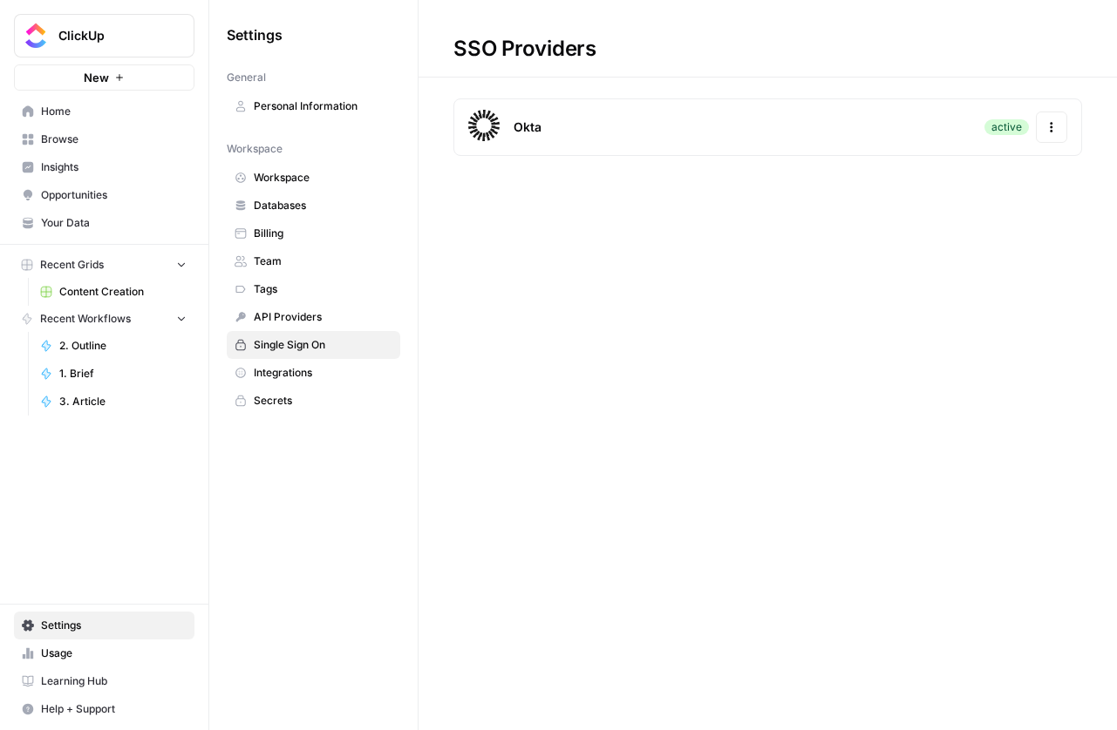
click at [1051, 132] on icon "button" at bounding box center [1050, 131] width 3 height 3
click at [970, 184] on div "Update Credentials" at bounding box center [936, 173] width 246 height 31
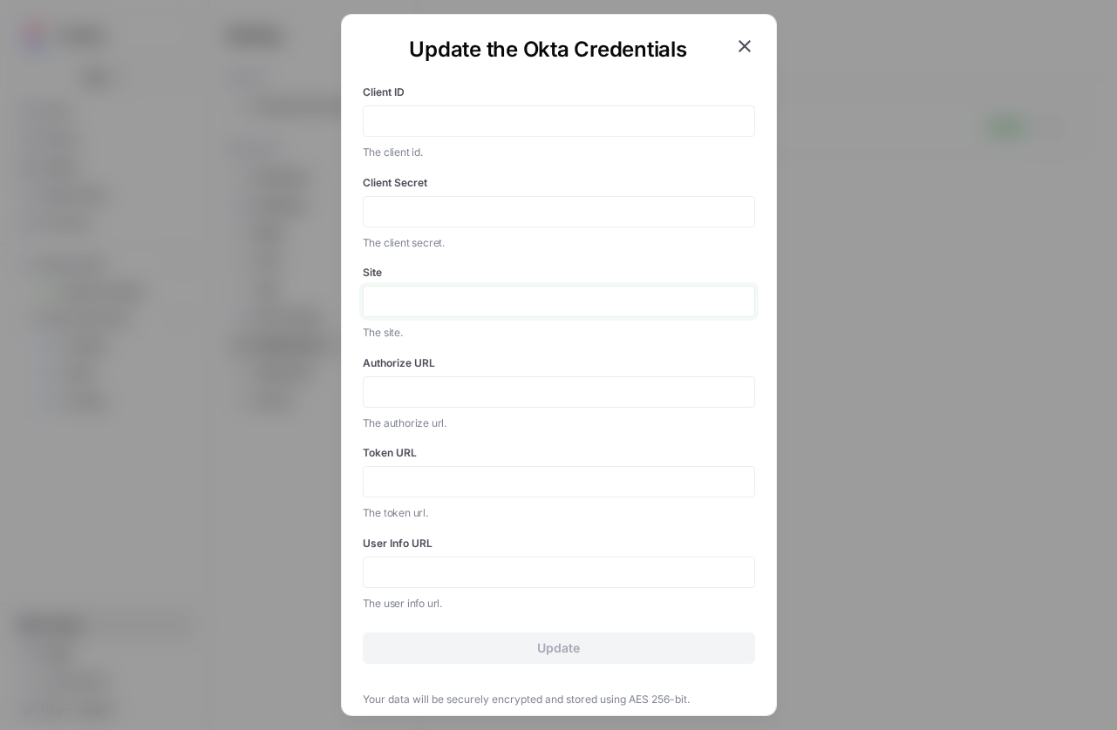
click at [424, 301] on input "Site" at bounding box center [559, 302] width 370 height 16
paste input "[URL][DOMAIN_NAME]"
click at [433, 304] on input "[URL][DOMAIN_NAME]" at bounding box center [559, 302] width 370 height 16
drag, startPoint x: 483, startPoint y: 302, endPoint x: 418, endPoint y: 308, distance: 64.7
click at [418, 308] on input "[URL][DOMAIN_NAME]" at bounding box center [559, 302] width 370 height 16
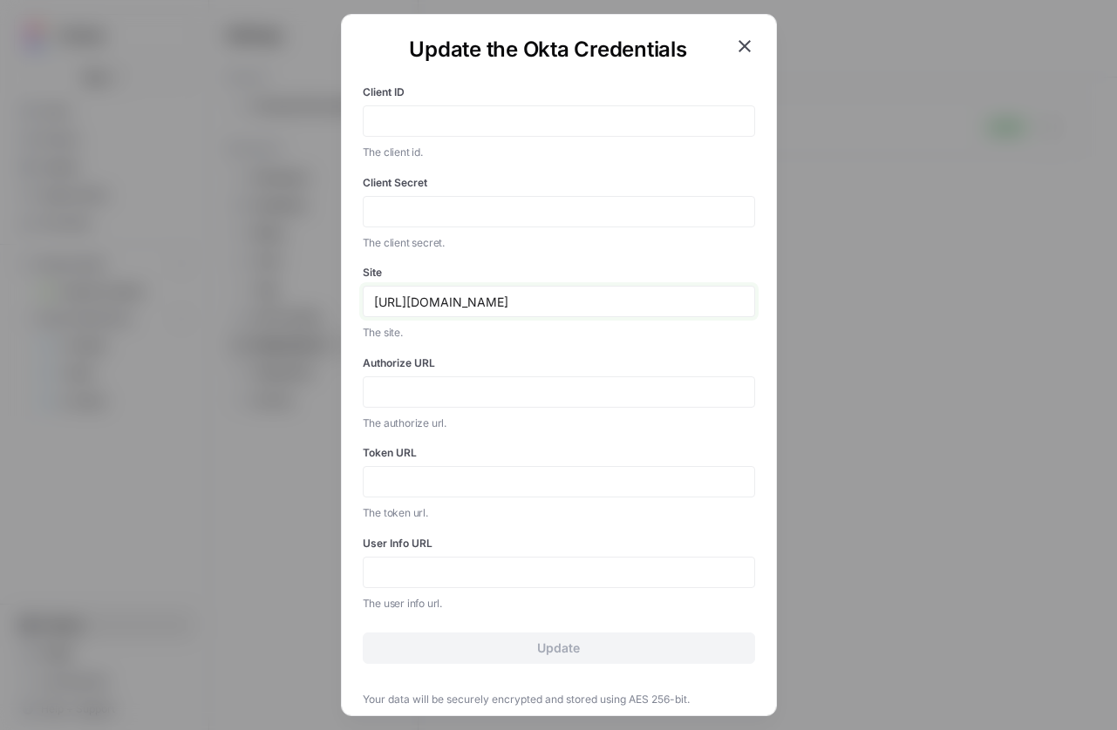
type input "[URL][DOMAIN_NAME]"
click at [526, 396] on input "Authorize URL" at bounding box center [559, 392] width 370 height 16
click at [383, 364] on label "Authorize URL" at bounding box center [559, 364] width 392 height 16
click at [383, 384] on input "Authorize URL" at bounding box center [559, 392] width 370 height 16
click at [383, 364] on label "Authorize URL" at bounding box center [559, 364] width 392 height 16
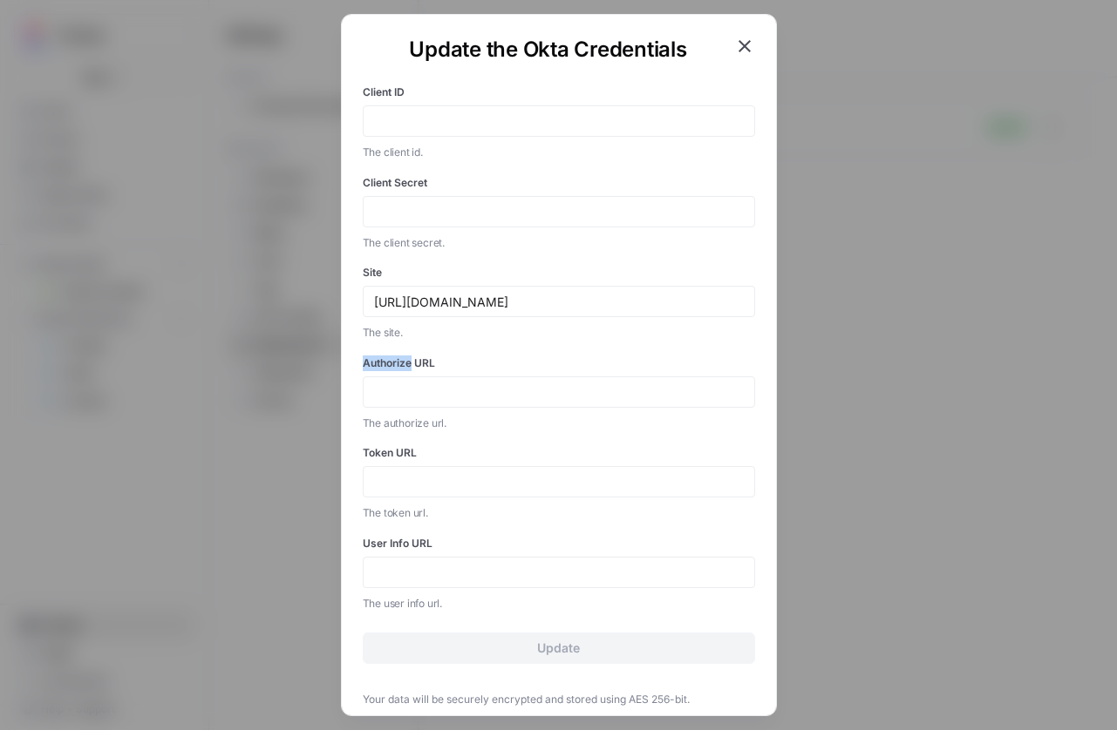
click at [383, 384] on input "Authorize URL" at bounding box center [559, 392] width 370 height 16
copy label "Authorize"
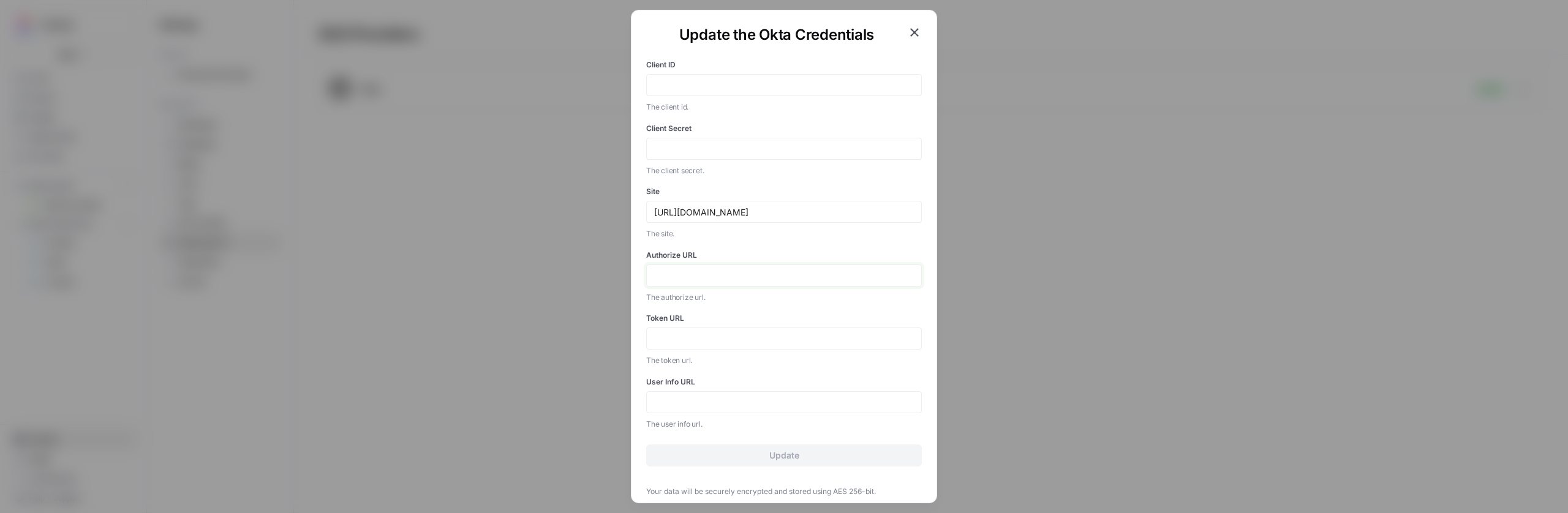
click at [708, 274] on input "Authorize URL" at bounding box center [784, 275] width 260 height 11
paste input "[URL][DOMAIN_NAME]"
click at [624, 276] on div "Update the Okta Credentials Client ID The client id. Client Secret The client s…" at bounding box center [784, 256] width 1568 height 513
click at [670, 271] on input "[URL][DOMAIN_NAME]" at bounding box center [784, 275] width 260 height 11
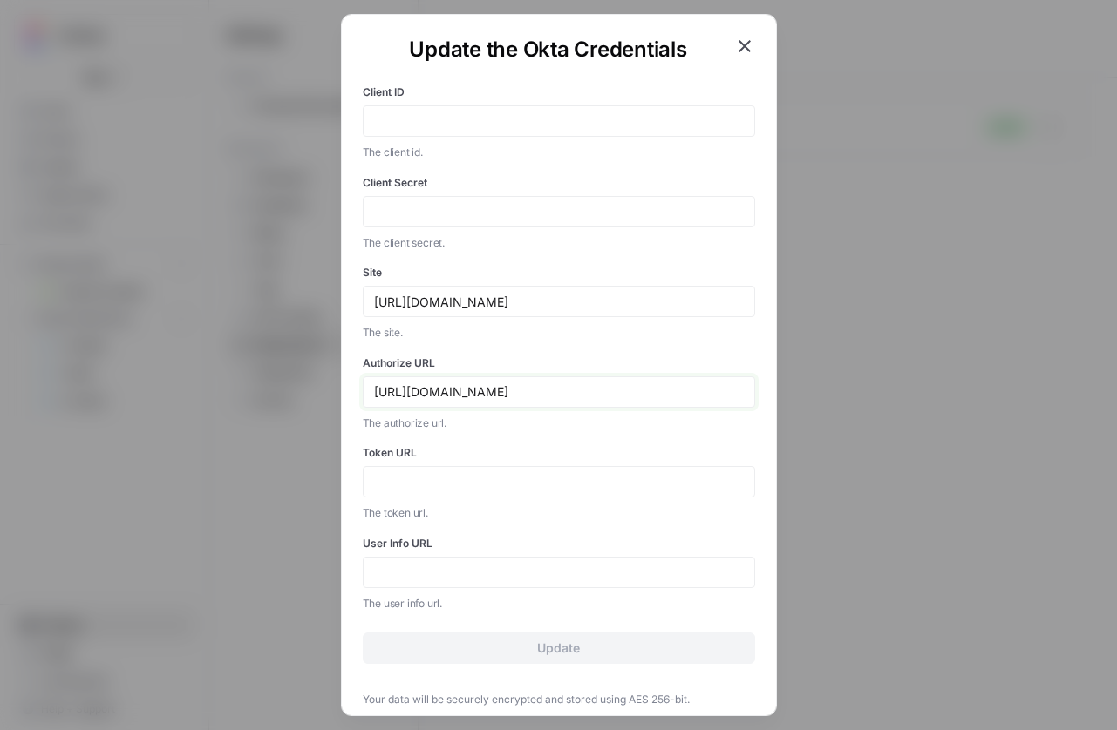
type input "[URL][DOMAIN_NAME]"
click at [527, 478] on input "Token URL" at bounding box center [559, 482] width 370 height 16
paste input "/v1/token"
drag, startPoint x: 512, startPoint y: 392, endPoint x: 274, endPoint y: 393, distance: 238.8
click at [274, 393] on div "Update the Okta Credentials Client ID The client id. Client Secret The client s…" at bounding box center [558, 365] width 1117 height 730
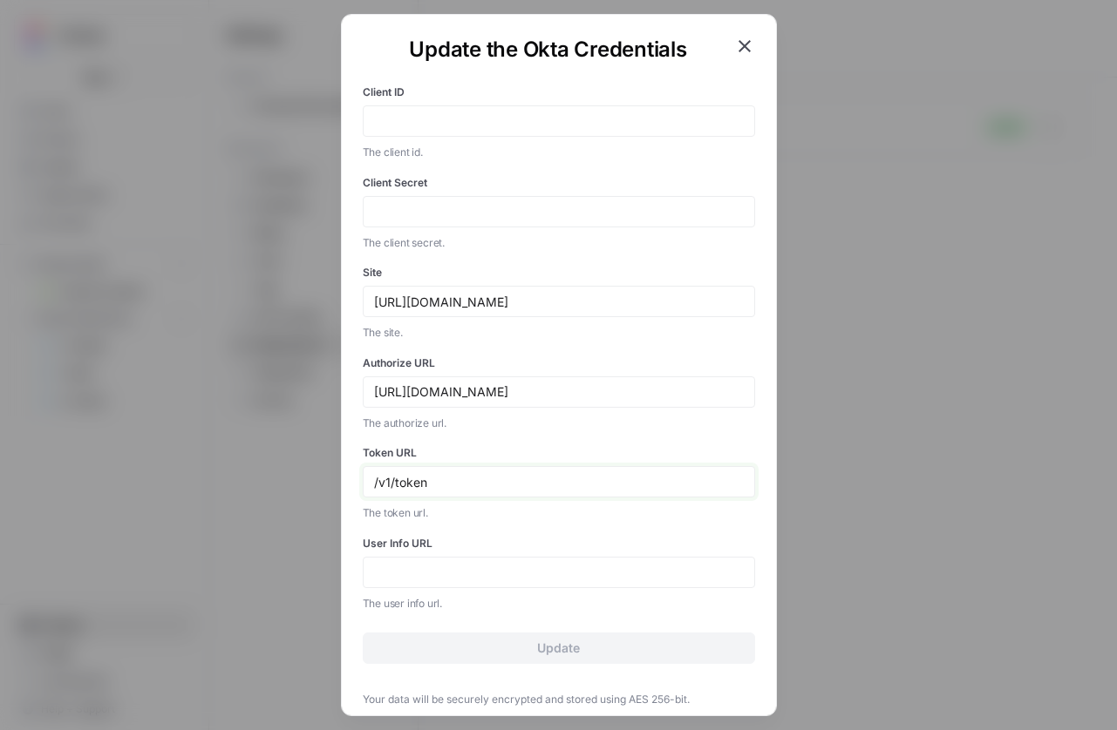
click at [374, 484] on input "/v1/token" at bounding box center [559, 482] width 370 height 16
paste input "[URL][DOMAIN_NAME]"
type input "[URL][DOMAIN_NAME]"
click at [411, 573] on input "User Info URL" at bounding box center [559, 573] width 370 height 16
paste input "[URL][DOMAIN_NAME]"
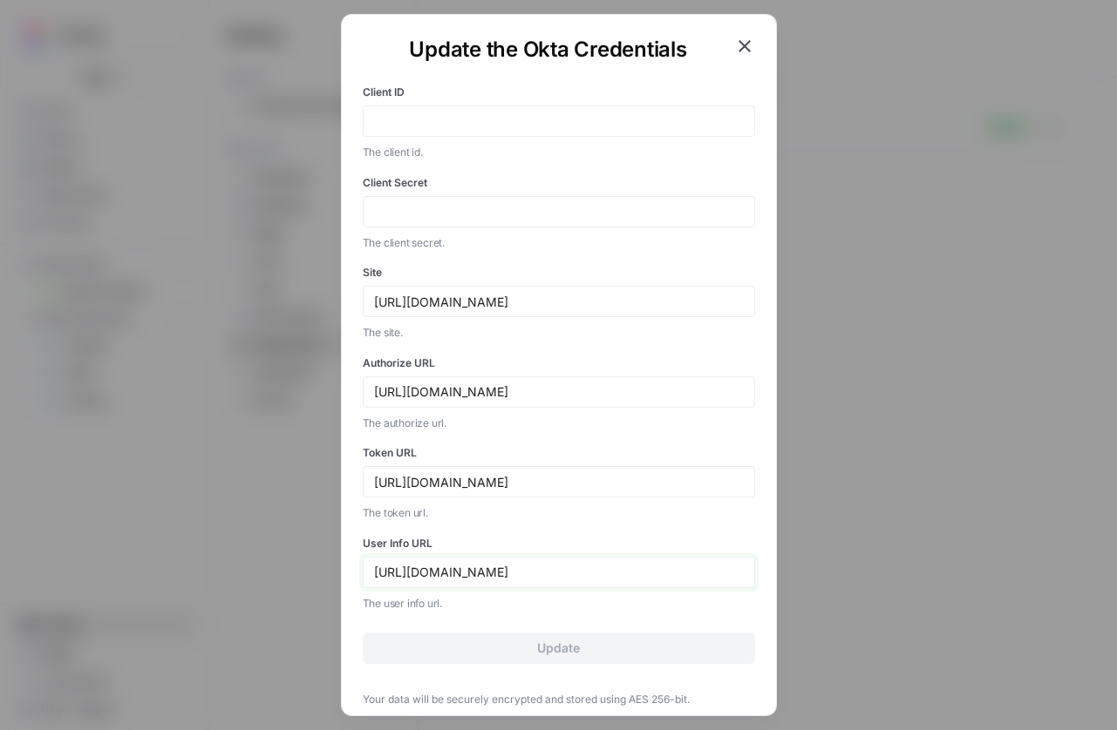
paste input "/v1/userinfo"
click at [519, 574] on input "[URL][DOMAIN_NAME]" at bounding box center [559, 573] width 370 height 16
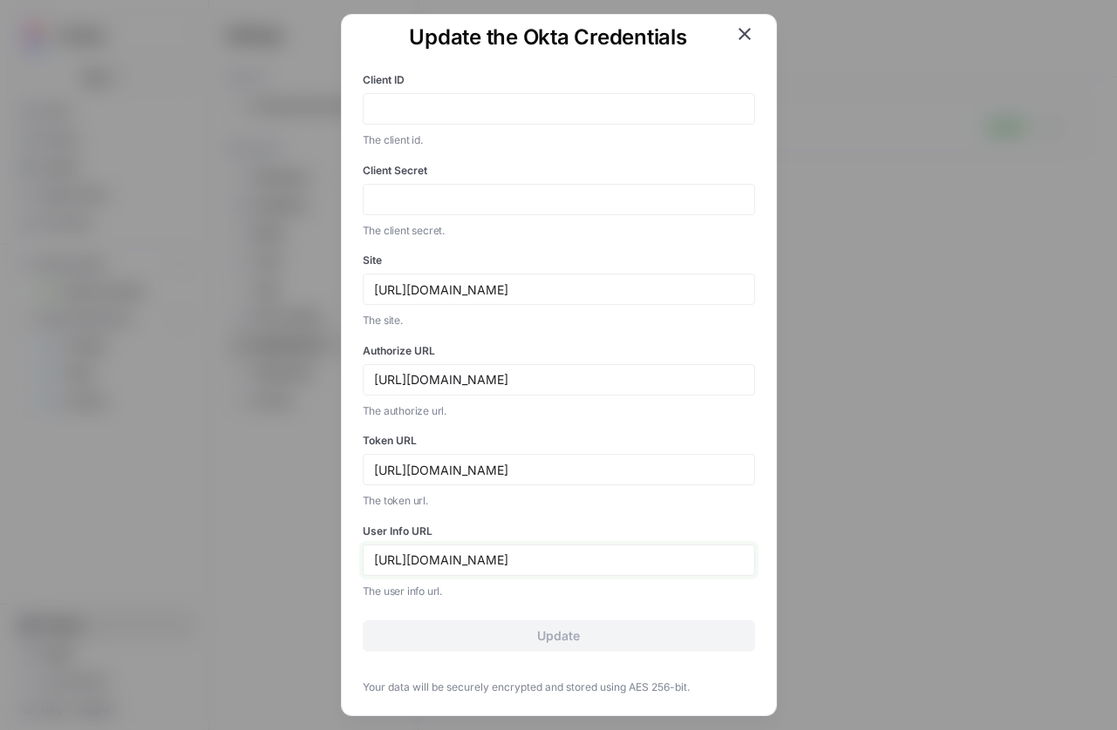
scroll to position [13, 0]
type input "[URL][DOMAIN_NAME]"
drag, startPoint x: 363, startPoint y: 593, endPoint x: 471, endPoint y: 594, distance: 107.2
click at [471, 594] on p "The user info url." at bounding box center [559, 590] width 392 height 17
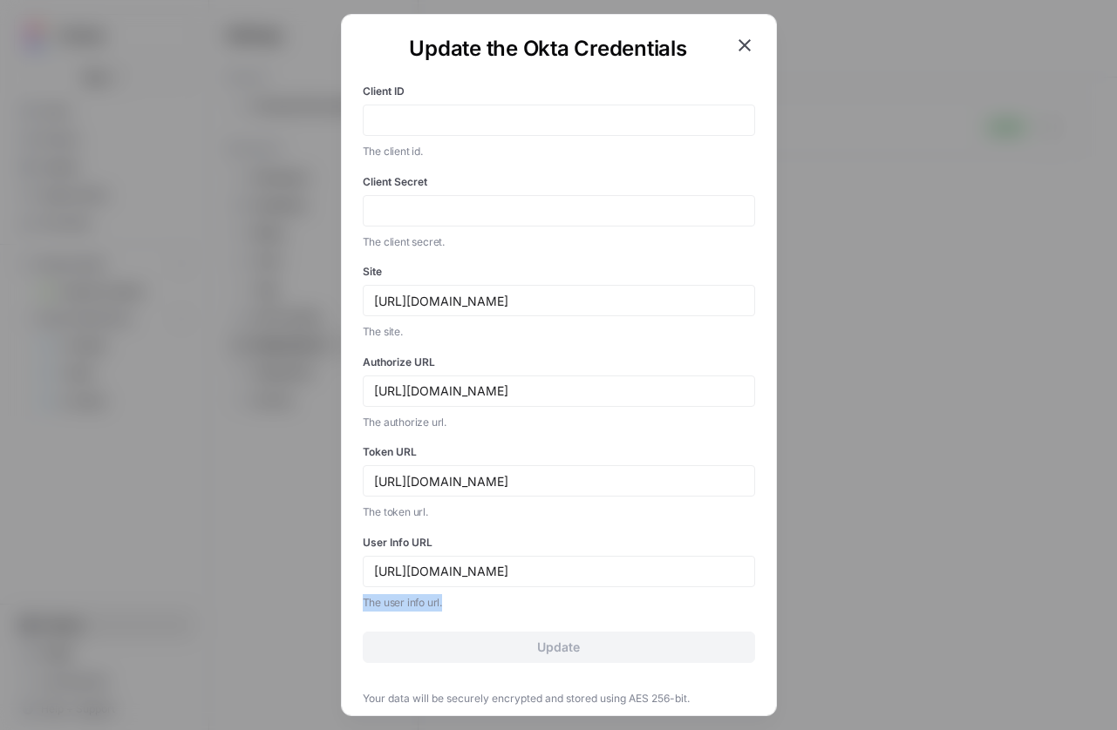
scroll to position [0, 0]
click at [461, 122] on input "Client ID" at bounding box center [559, 121] width 370 height 16
paste input "0oawekzak03CwuqJ8697"
type input "0oawekzak03CwuqJ8697"
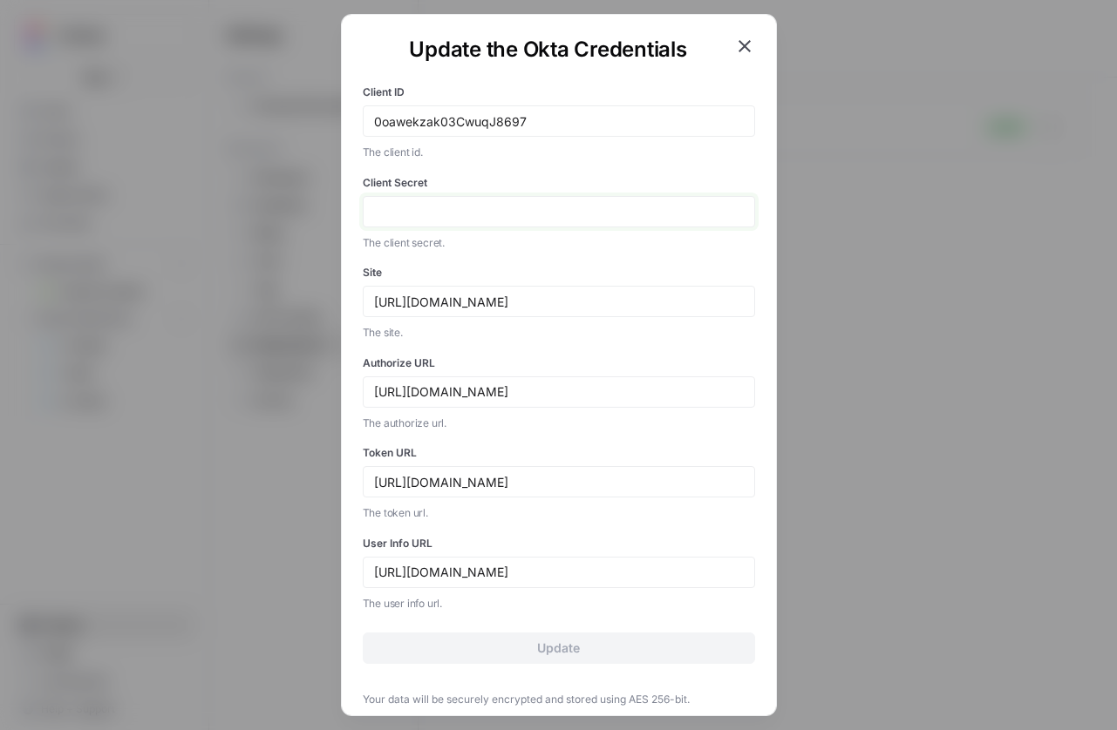
click at [514, 204] on input "Client Secret" at bounding box center [559, 212] width 370 height 16
paste input "B-S01nrb3yhe_xfO7zHfcGOWN92f42fsCNWc93CTvl65GCyJSl_rzliOaFRa7eFl"
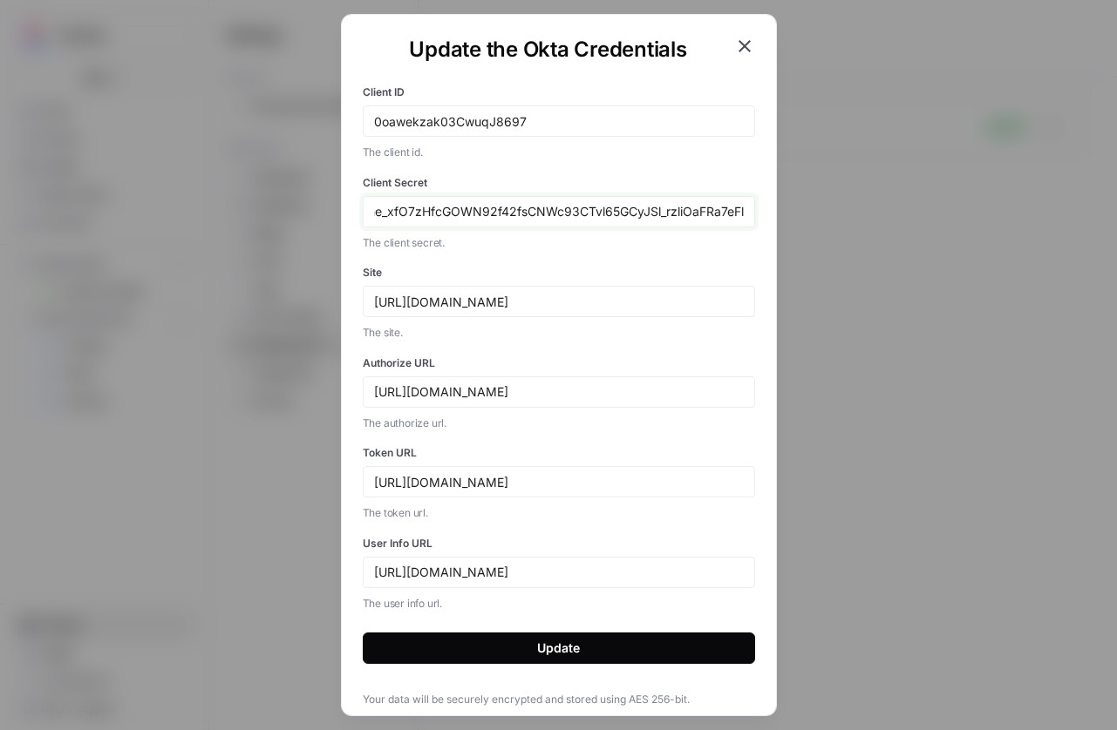
type input "B-S01nrb3yhe_xfO7zHfcGOWN92f42fsCNWc93CTvl65GCyJSl_rzliOaFRa7eFl"
click at [526, 657] on button "Update" at bounding box center [559, 648] width 392 height 31
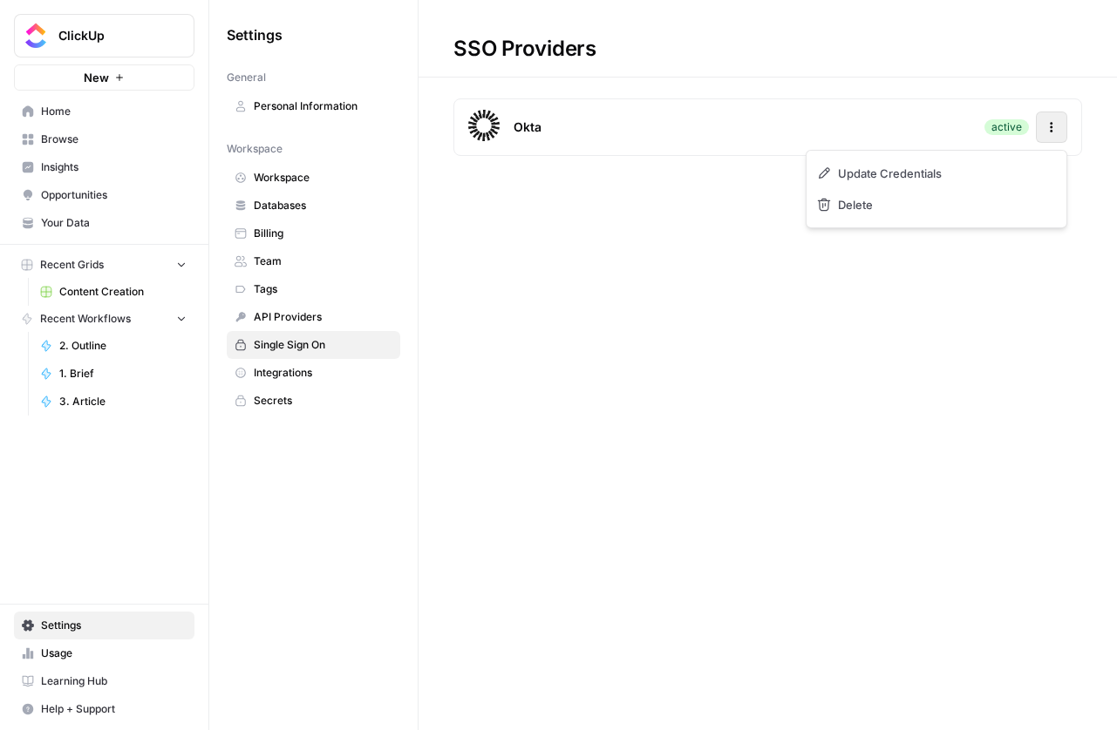
click at [1051, 125] on icon "button" at bounding box center [1051, 127] width 12 height 12
click at [915, 183] on div "Update Credentials" at bounding box center [936, 173] width 246 height 31
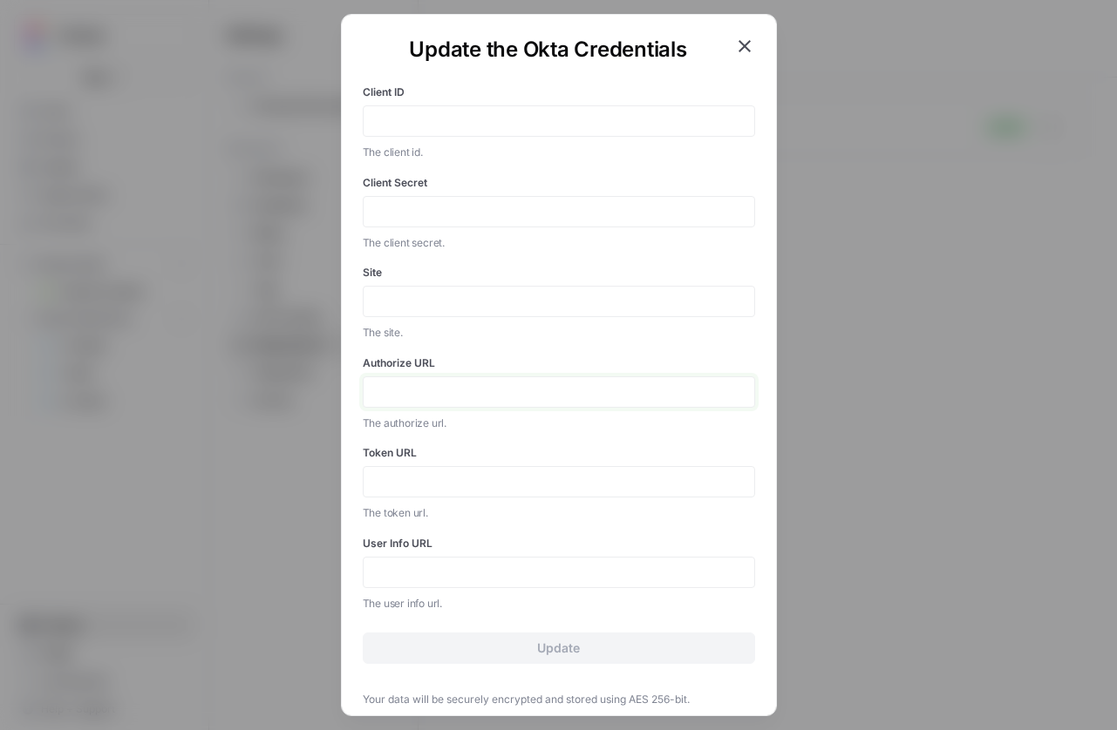
click at [433, 397] on input "Authorize URL" at bounding box center [559, 392] width 370 height 16
paste input "https://<yourdomain>.[DOMAIN_NAME][URL]"
drag, startPoint x: 499, startPoint y: 390, endPoint x: 417, endPoint y: 397, distance: 83.0
click at [417, 397] on input "https://<yourdomain>.[DOMAIN_NAME][URL]" at bounding box center [559, 392] width 370 height 16
drag, startPoint x: 514, startPoint y: 395, endPoint x: 335, endPoint y: 379, distance: 180.2
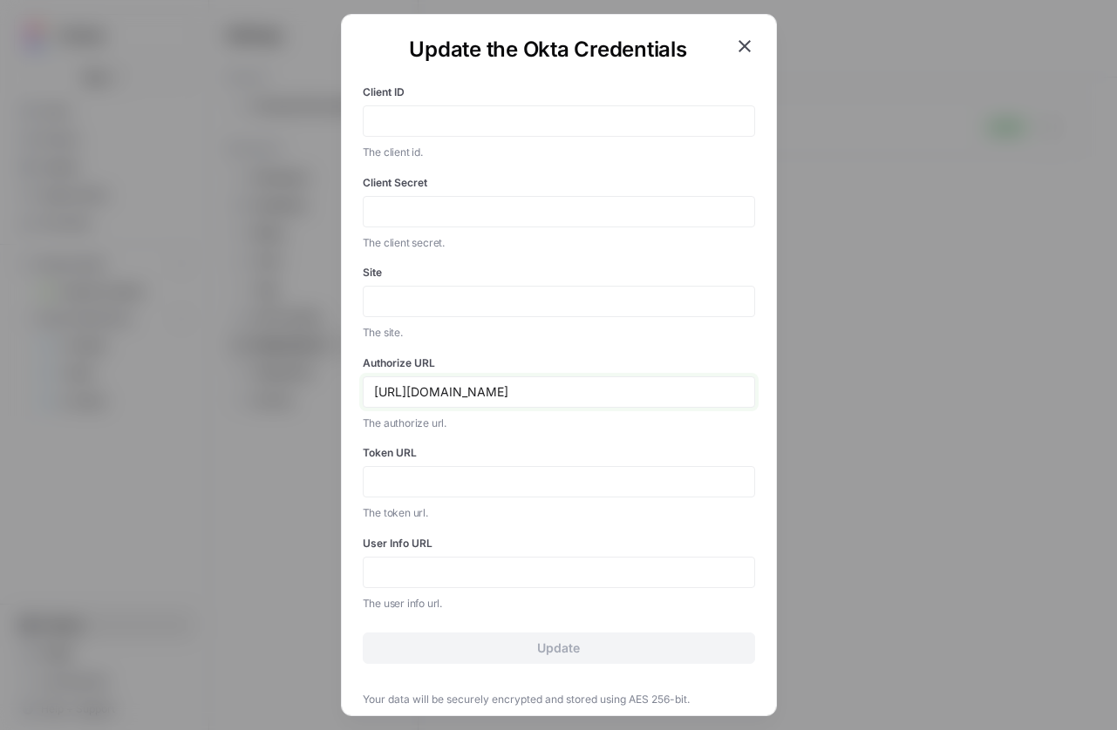
click at [335, 379] on div "Update the Okta Credentials Client ID The client id. Client Secret The client s…" at bounding box center [558, 365] width 1117 height 730
type input "[URL][DOMAIN_NAME]"
click at [446, 485] on input "Token URL" at bounding box center [559, 482] width 370 height 16
paste input "[URL][DOMAIN_NAME]"
type input "[URL][DOMAIN_NAME]"
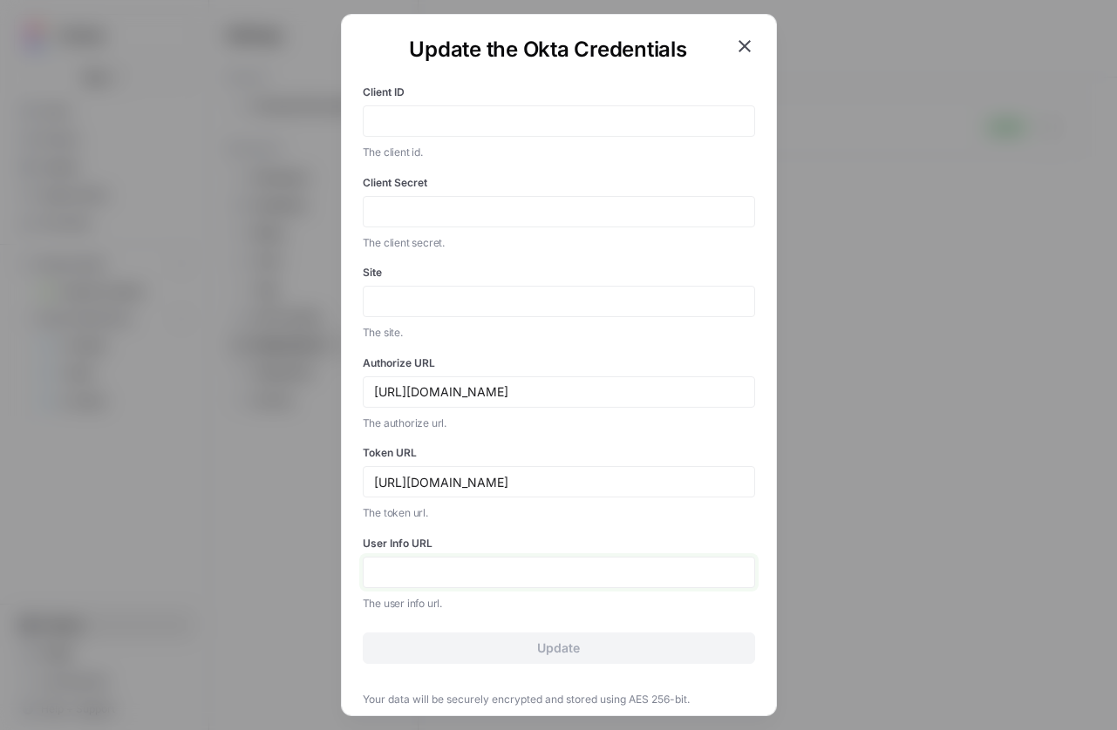
click at [419, 574] on input "User Info URL" at bounding box center [559, 573] width 370 height 16
paste input "[URL][DOMAIN_NAME]"
type input "[URL][DOMAIN_NAME]"
click at [615, 378] on div "[URL][DOMAIN_NAME]" at bounding box center [559, 392] width 392 height 31
drag, startPoint x: 547, startPoint y: 390, endPoint x: 264, endPoint y: 384, distance: 283.3
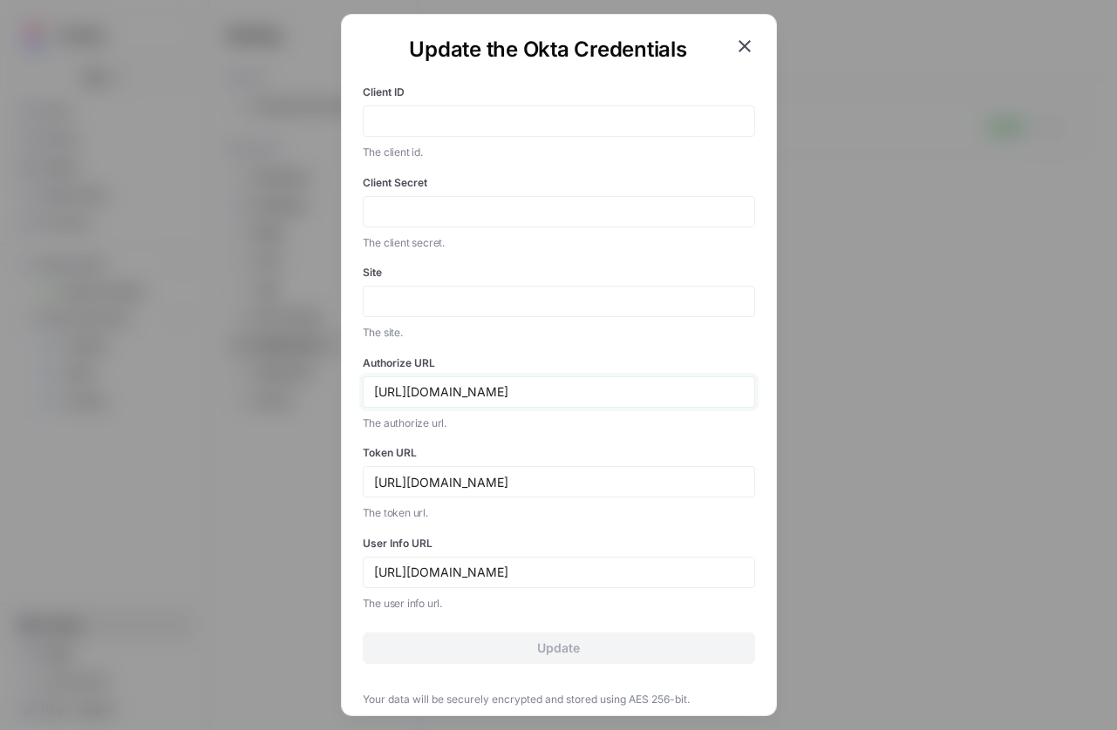
click at [264, 384] on div "Update the Okta Credentials Client ID The client id. Client Secret The client s…" at bounding box center [558, 365] width 1117 height 730
paste input "[DOMAIN_NAME][URL]"
click at [374, 394] on input "[DOMAIN_NAME][URL]" at bounding box center [559, 392] width 370 height 16
drag, startPoint x: 458, startPoint y: 484, endPoint x: 283, endPoint y: 462, distance: 175.7
click at [283, 462] on div "Update the Okta Credentials Client ID The client id. Client Secret The client s…" at bounding box center [558, 365] width 1117 height 730
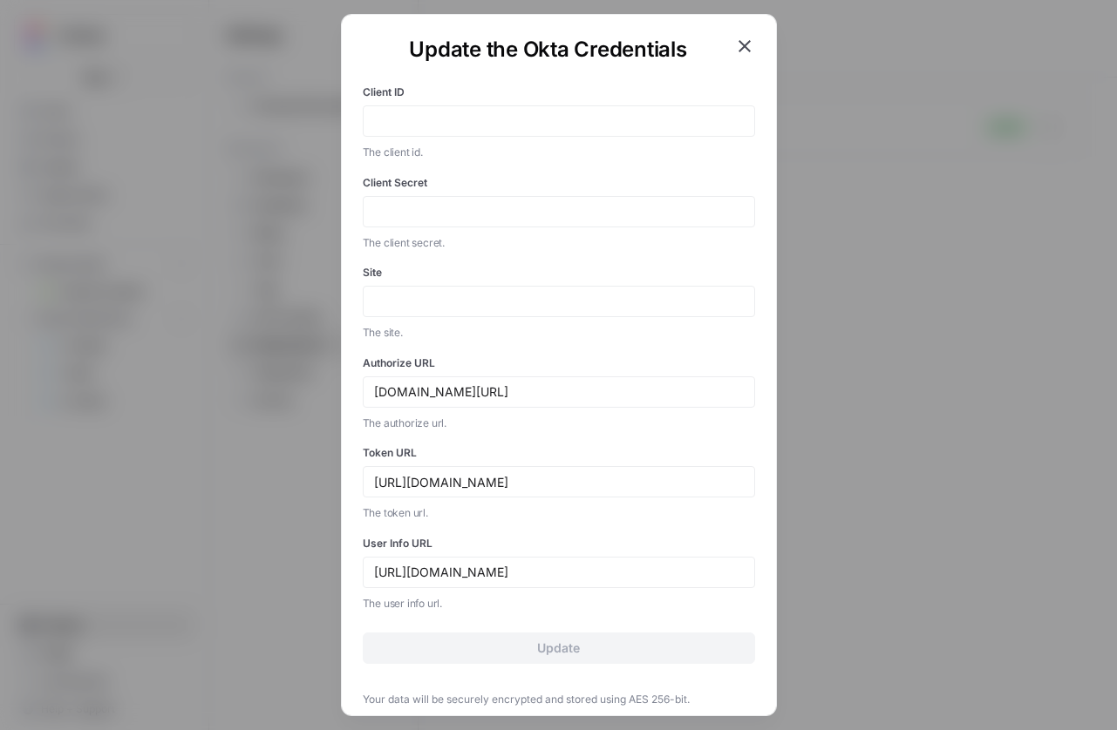
click at [370, 386] on div "[DOMAIN_NAME][URL]" at bounding box center [559, 392] width 392 height 31
click at [374, 392] on input "[DOMAIN_NAME][URL]" at bounding box center [559, 392] width 370 height 16
paste input "[URL]"
type input "[URL][DOMAIN_NAME]"
click at [547, 485] on input "[URL][DOMAIN_NAME]" at bounding box center [559, 482] width 370 height 16
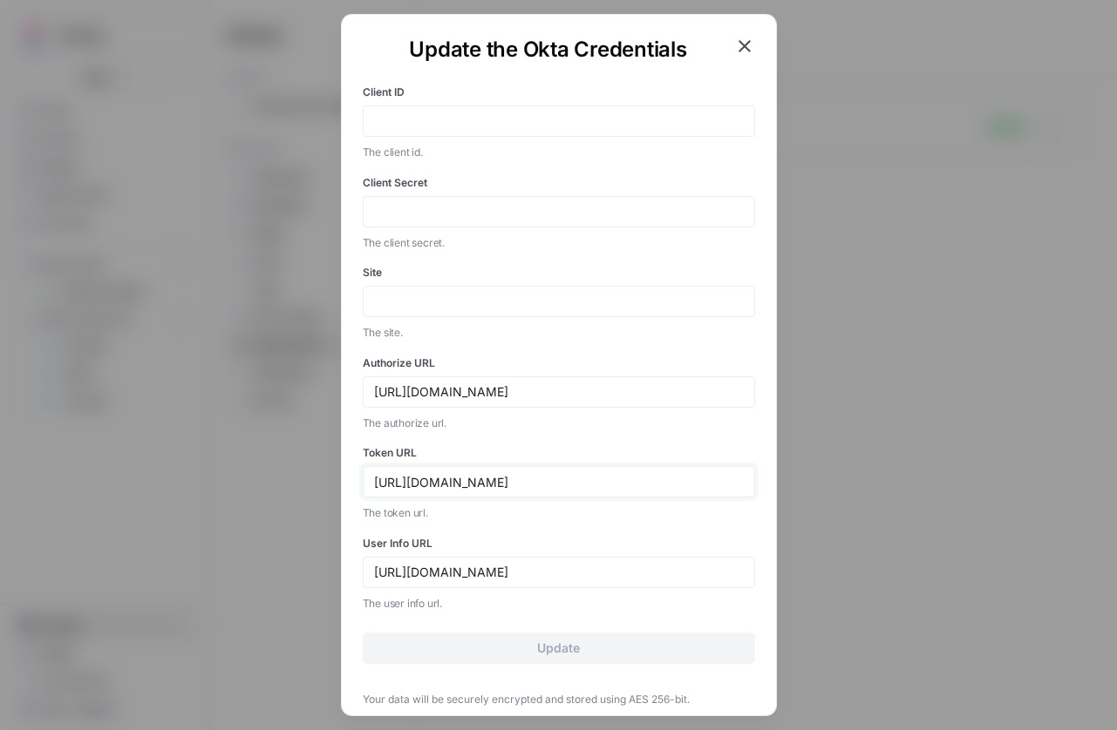
click at [547, 485] on input "[URL][DOMAIN_NAME]" at bounding box center [559, 482] width 370 height 16
paste input "/oauth2/default/v1"
type input "[URL][DOMAIN_NAME]"
click at [555, 585] on div "[URL][DOMAIN_NAME]" at bounding box center [559, 572] width 392 height 31
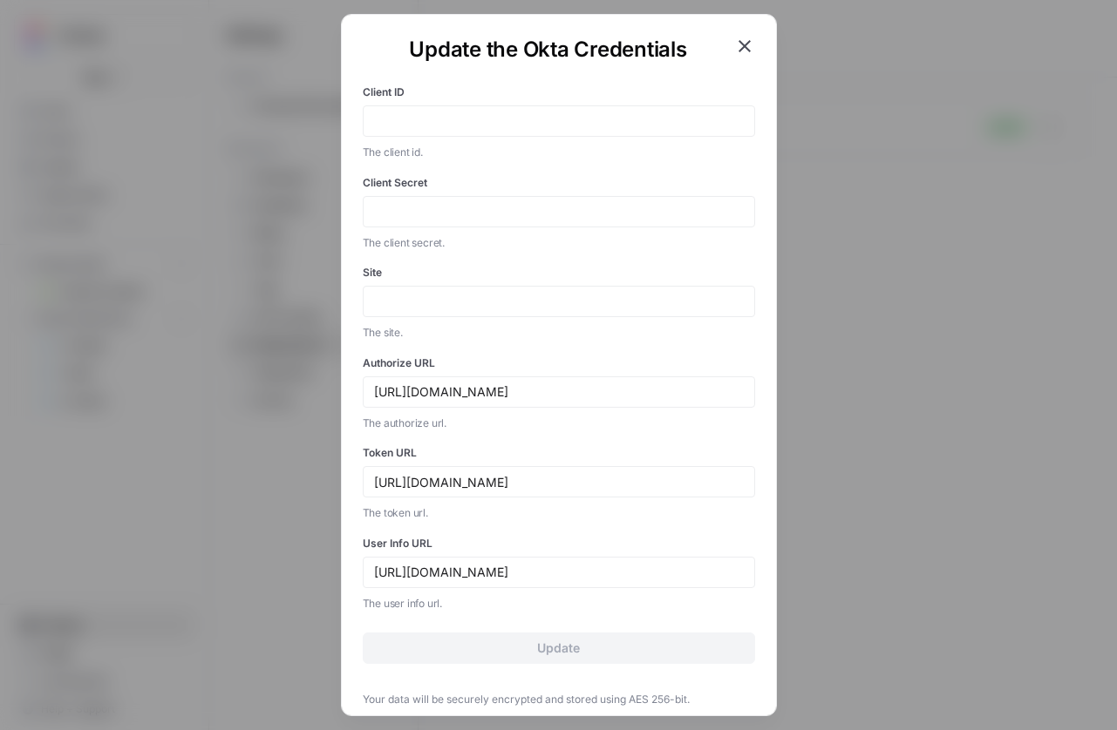
click at [555, 585] on div "[URL][DOMAIN_NAME]" at bounding box center [559, 572] width 392 height 31
click at [557, 576] on input "[URL][DOMAIN_NAME]" at bounding box center [559, 573] width 370 height 16
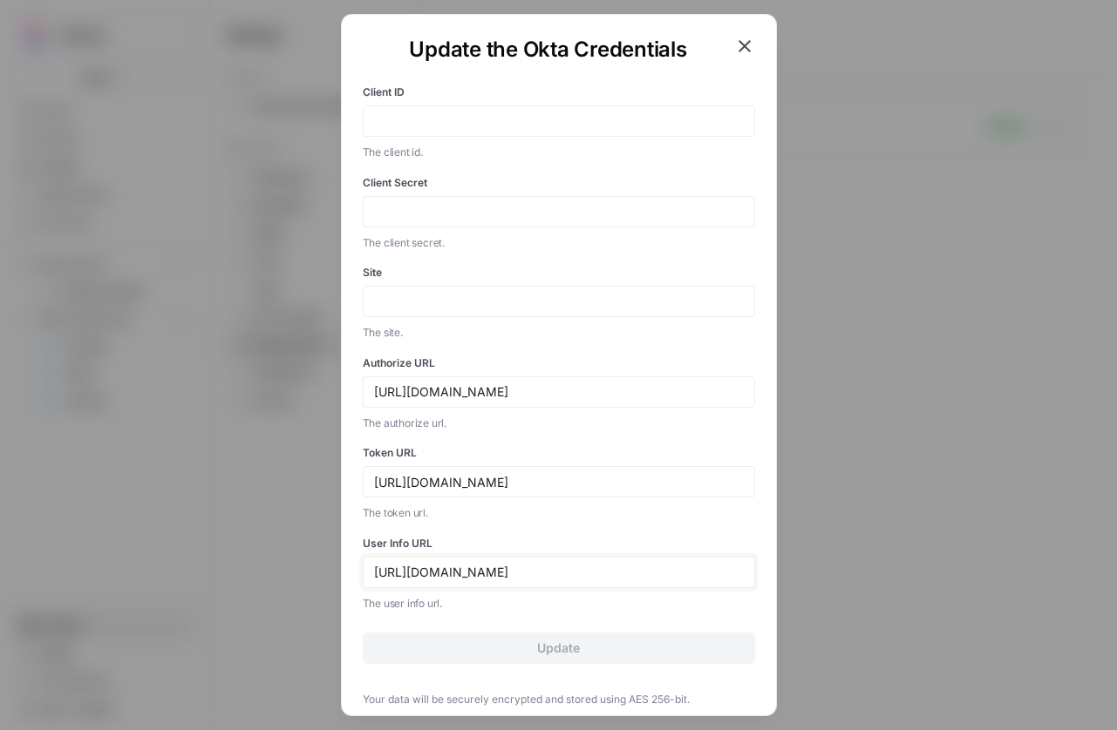
paste input "/oauth2/default/v1"
type input "[URL][DOMAIN_NAME]"
click at [635, 389] on input "[URL][DOMAIN_NAME]" at bounding box center [559, 392] width 370 height 16
paste input "v1/authorize"
type input "[URL][DOMAIN_NAME]"
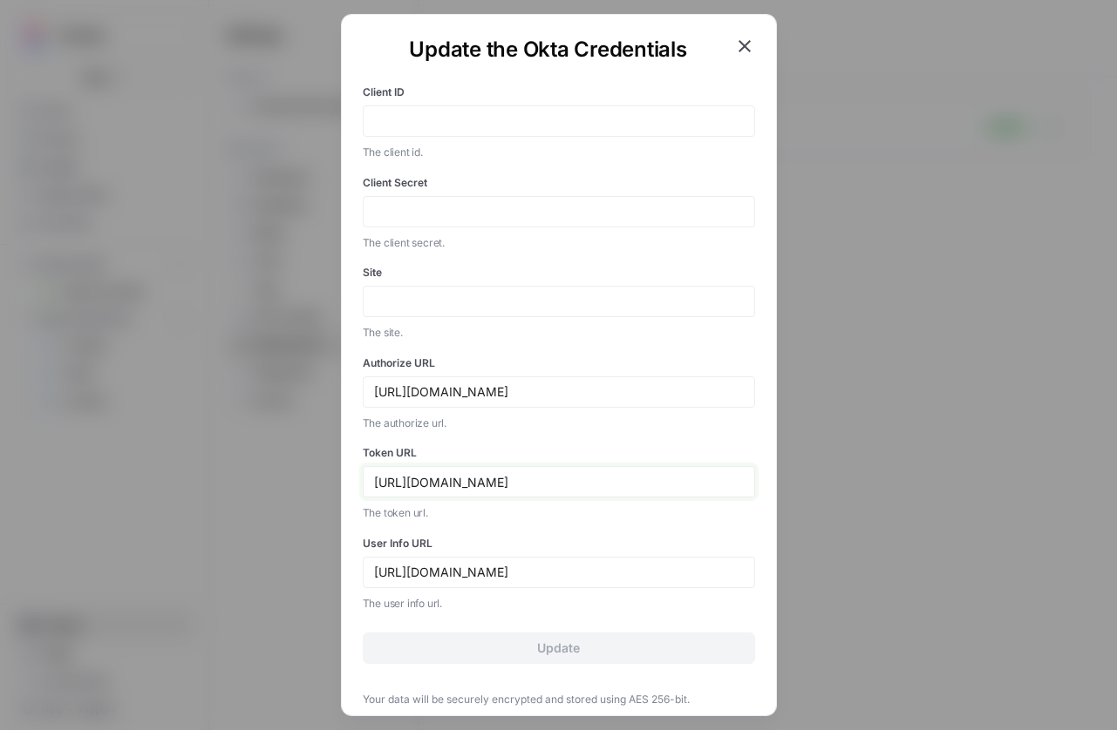
click at [650, 483] on input "[URL][DOMAIN_NAME]" at bounding box center [559, 482] width 370 height 16
paste input "token"
type input "[URL][DOMAIN_NAME]"
click at [669, 574] on input "[URL][DOMAIN_NAME]" at bounding box center [559, 573] width 370 height 16
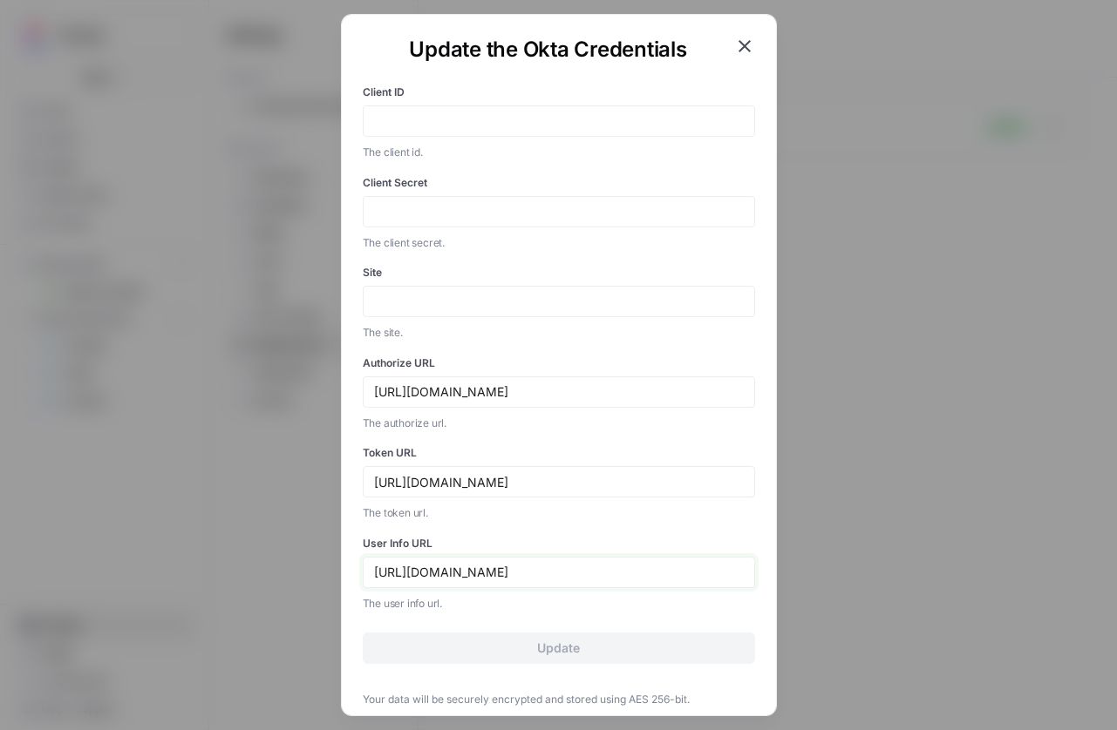
click at [669, 574] on input "[URL][DOMAIN_NAME]" at bounding box center [559, 573] width 370 height 16
paste input "userinfo"
type input "[URL][DOMAIN_NAME]"
click at [550, 303] on input "Site" at bounding box center [559, 302] width 370 height 16
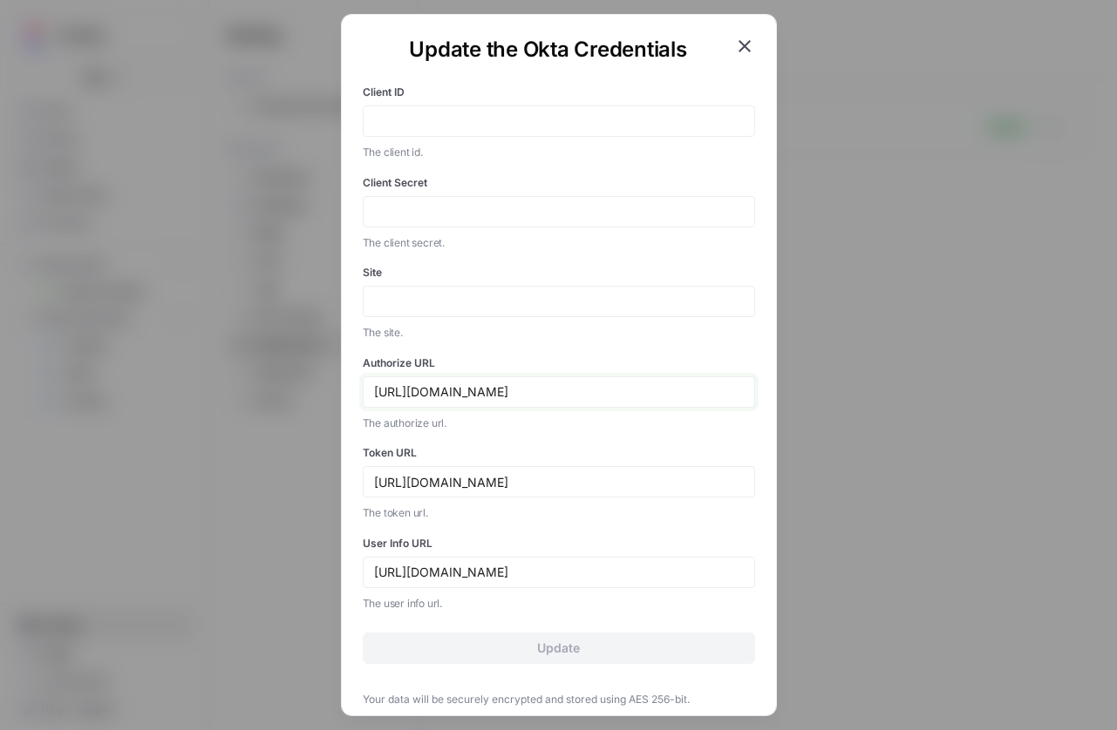
drag, startPoint x: 512, startPoint y: 390, endPoint x: 309, endPoint y: 395, distance: 204.0
click at [309, 395] on div "Update the Okta Credentials Client ID The client id. Client Secret The client s…" at bounding box center [558, 365] width 1117 height 730
click at [475, 302] on input "Site" at bounding box center [559, 302] width 370 height 16
paste input "[URL][DOMAIN_NAME]"
type input "[URL][DOMAIN_NAME]"
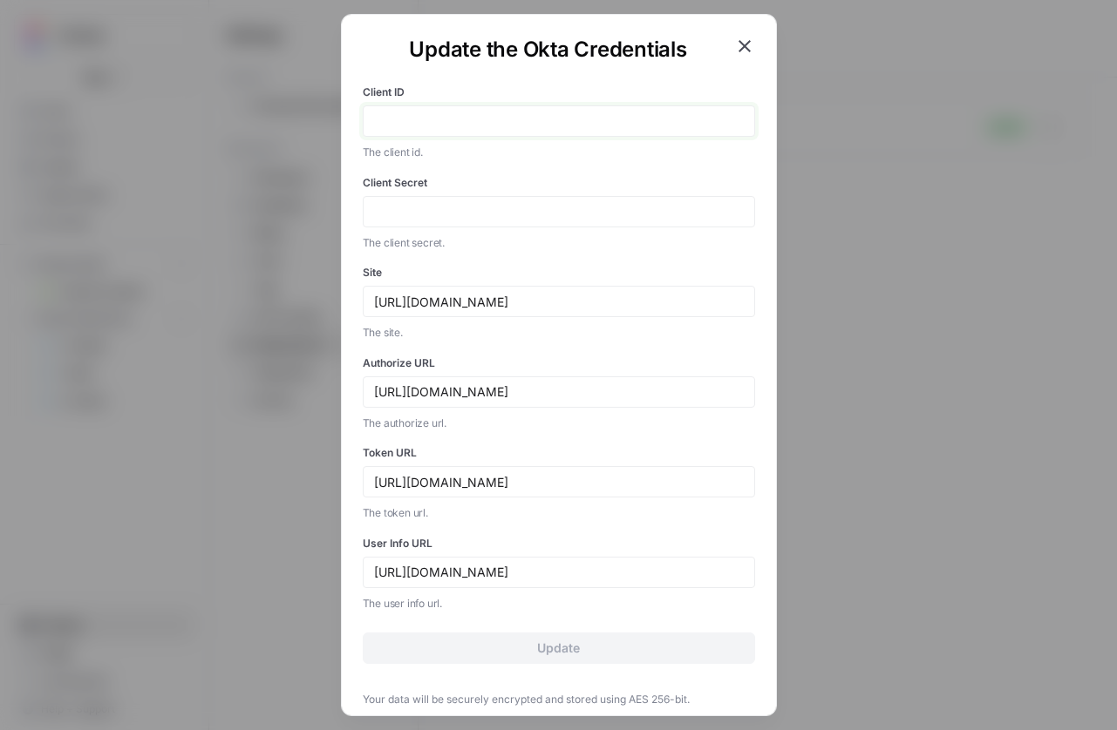
click at [425, 113] on input "Client ID" at bounding box center [559, 121] width 370 height 16
paste input "0oawekzak03CwuqJ8697"
type input "0oawekzak03CwuqJ8697"
click at [499, 209] on input "Client Secret" at bounding box center [559, 212] width 370 height 16
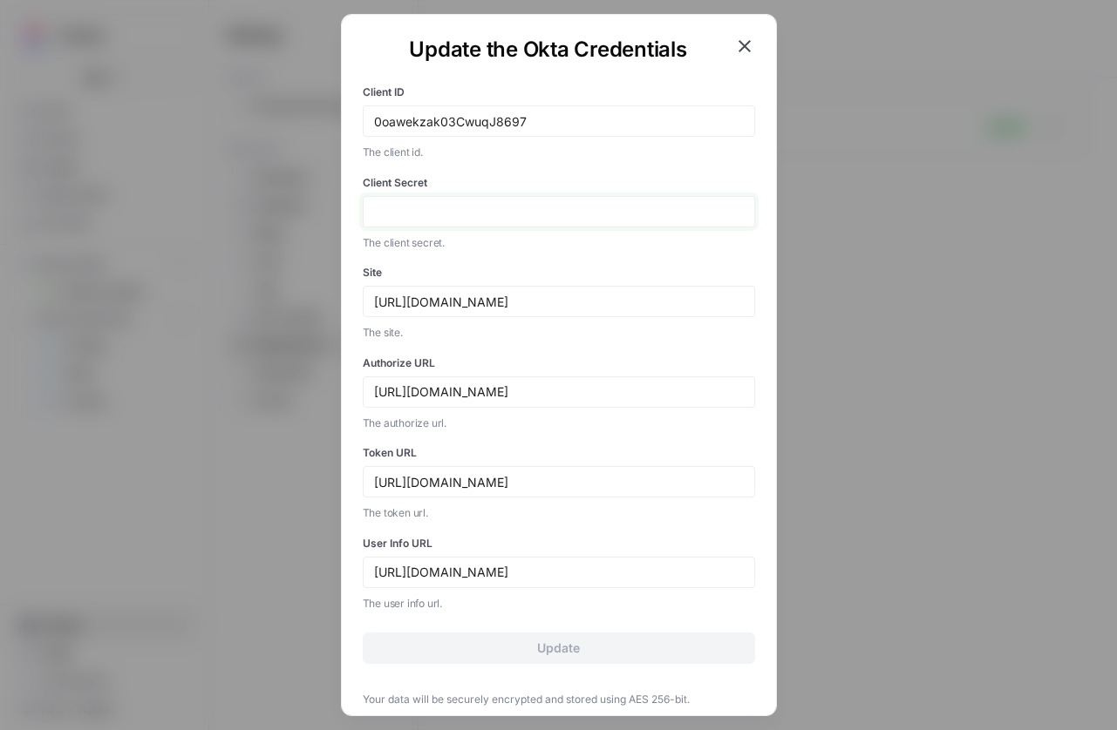
paste input "B-S01nrb3yhe_xfO7zHfcGOWN92f42fsCNWc93CTvl65GCyJSl_rzliOaFRa7eFl"
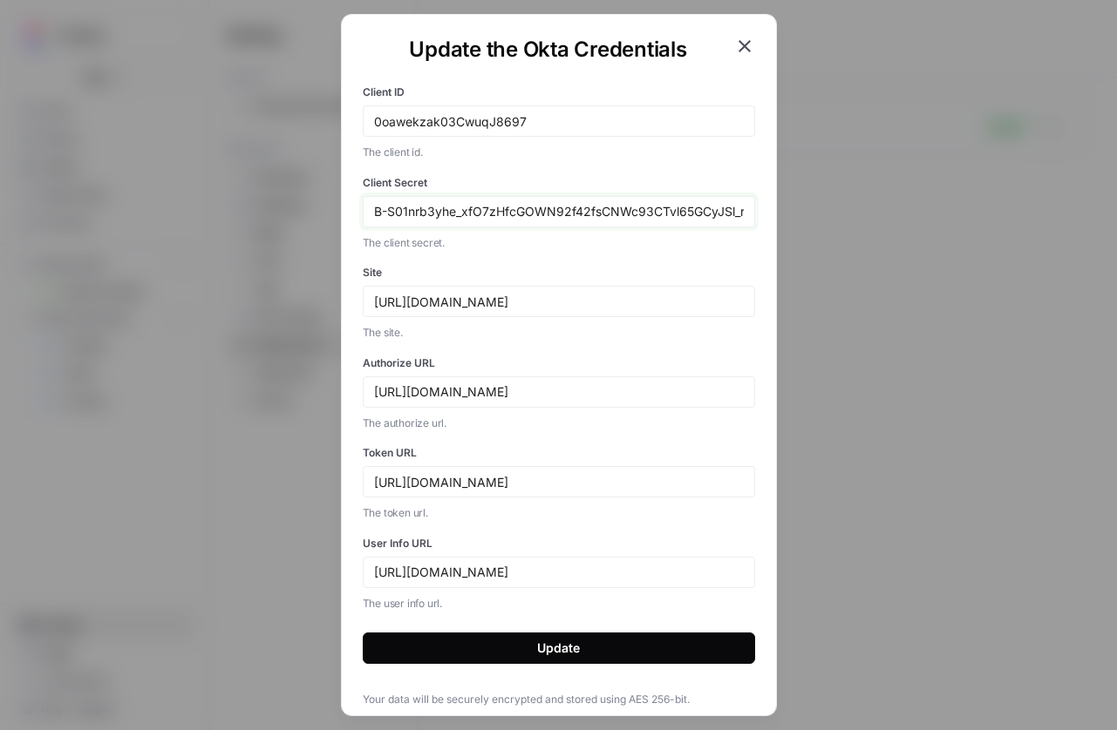
drag, startPoint x: 392, startPoint y: 211, endPoint x: 275, endPoint y: 198, distance: 118.4
click at [275, 198] on div "Update the Okta Credentials Client ID 0oawekzak03CwuqJ8697 The client id. Clien…" at bounding box center [558, 365] width 1117 height 730
drag, startPoint x: 707, startPoint y: 216, endPoint x: 838, endPoint y: 215, distance: 130.7
click at [838, 215] on div "Update the Okta Credentials Client ID 0oawekzak03CwuqJ8697 The client id. Clien…" at bounding box center [558, 365] width 1117 height 730
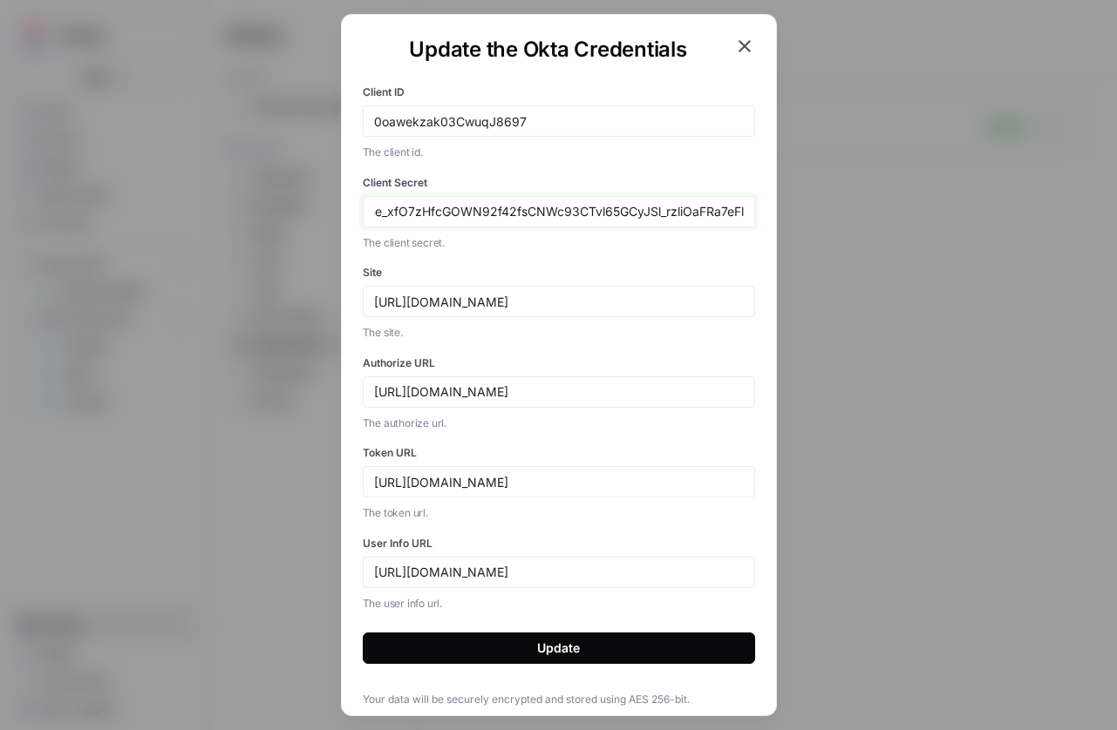
type input "B-S01nrb3yhe_xfO7zHfcGOWN92f42fsCNWc93CTvl65GCyJSl_rzliOaFRa7eFl"
click at [591, 648] on button "Update" at bounding box center [559, 648] width 392 height 31
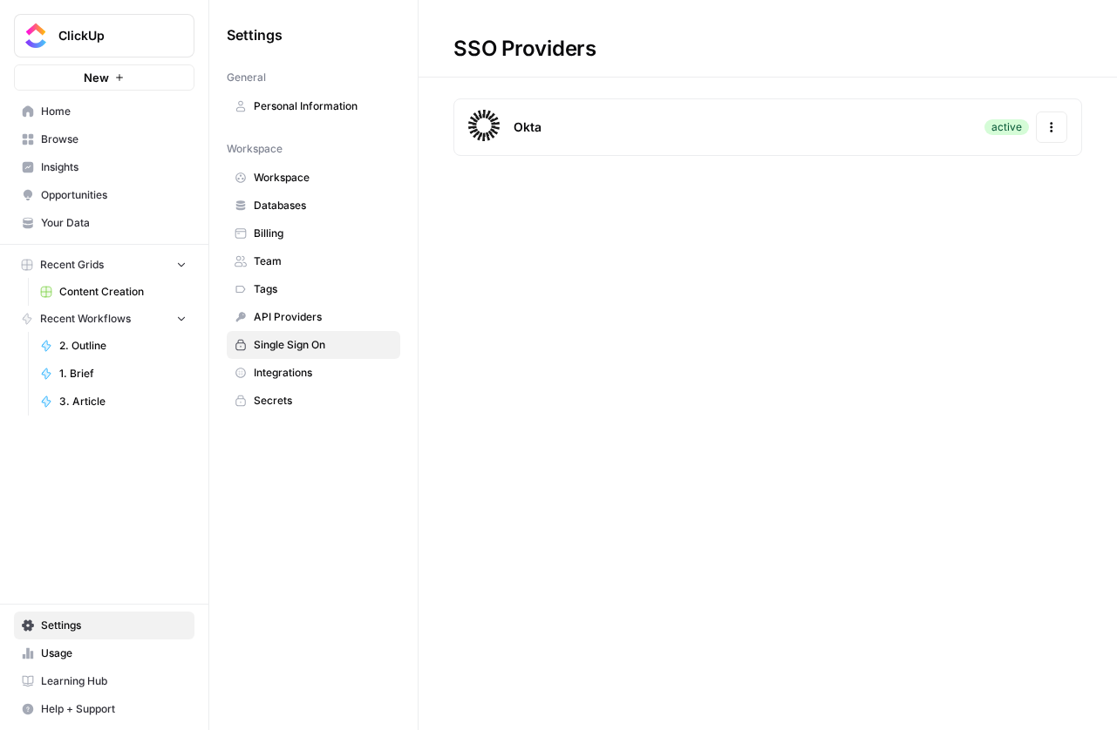
click at [1043, 129] on button "Actions" at bounding box center [1050, 127] width 31 height 31
click at [945, 183] on div "Update Credentials" at bounding box center [936, 173] width 246 height 31
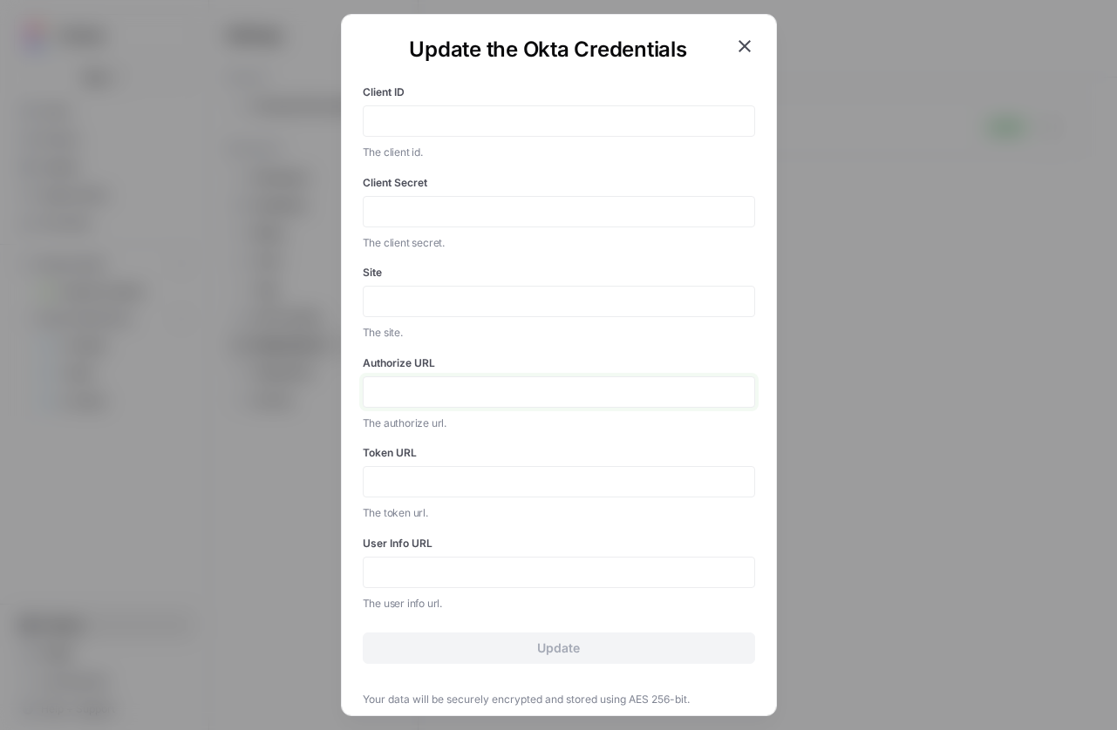
click at [451, 390] on input "Authorize URL" at bounding box center [559, 392] width 370 height 16
paste input "/v1/authorize"
click at [374, 395] on input "/v1/authorize" at bounding box center [559, 392] width 370 height 16
click at [508, 391] on input "/v1/authorize" at bounding box center [559, 392] width 370 height 16
drag, startPoint x: 332, startPoint y: 370, endPoint x: 256, endPoint y: 370, distance: 75.8
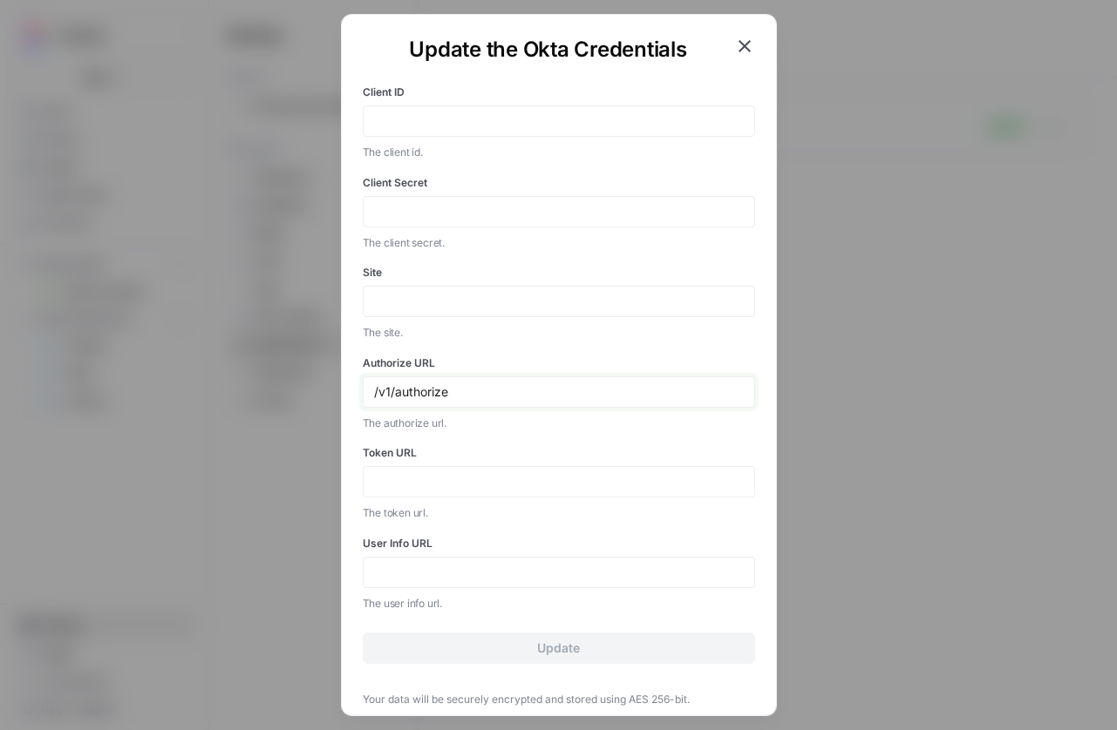
click at [256, 370] on div "Update the Okta Credentials Client ID The client id. Client Secret The client s…" at bounding box center [558, 365] width 1117 height 730
paste input "[URL][DOMAIN_NAME]"
drag, startPoint x: 514, startPoint y: 389, endPoint x: 236, endPoint y: 388, distance: 278.0
click at [236, 388] on div "Update the Okta Credentials Client ID The client id. Client Secret The client s…" at bounding box center [558, 365] width 1117 height 730
type input "[URL][DOMAIN_NAME]"
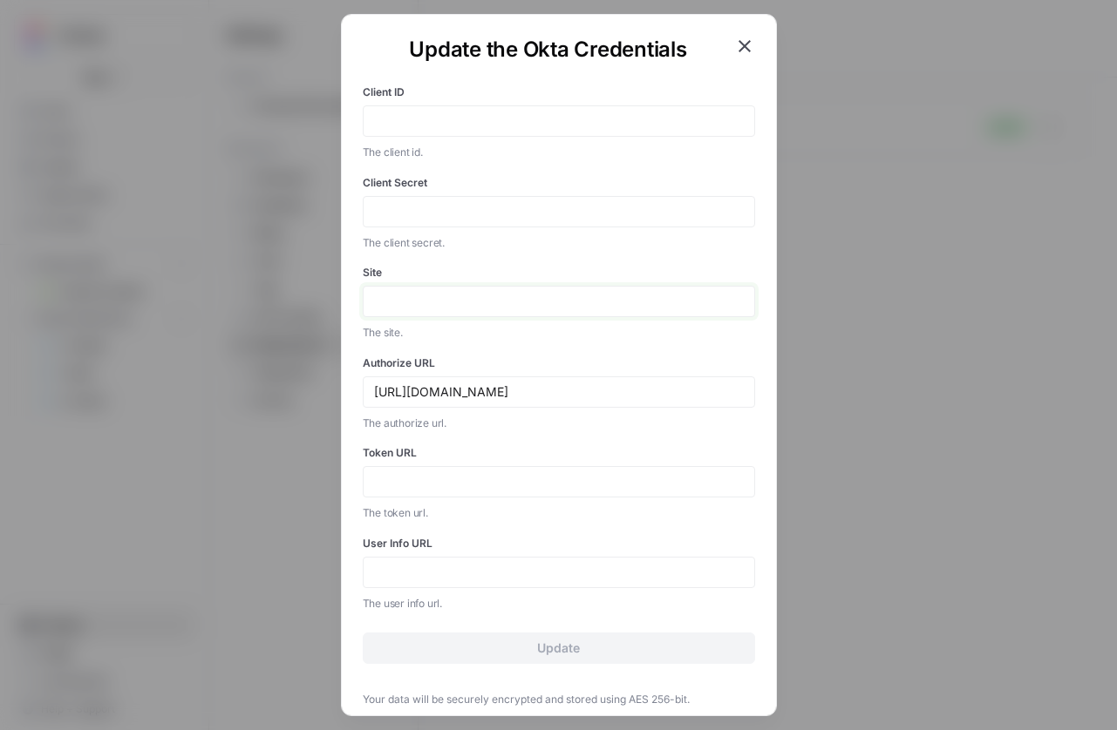
click at [456, 308] on input "Site" at bounding box center [559, 302] width 370 height 16
paste input "[URL][DOMAIN_NAME]"
type input "[URL][DOMAIN_NAME]"
drag, startPoint x: 512, startPoint y: 392, endPoint x: 342, endPoint y: 390, distance: 170.8
click at [342, 390] on div "Update the Okta Credentials Client ID The client id. Client Secret The client s…" at bounding box center [559, 365] width 436 height 703
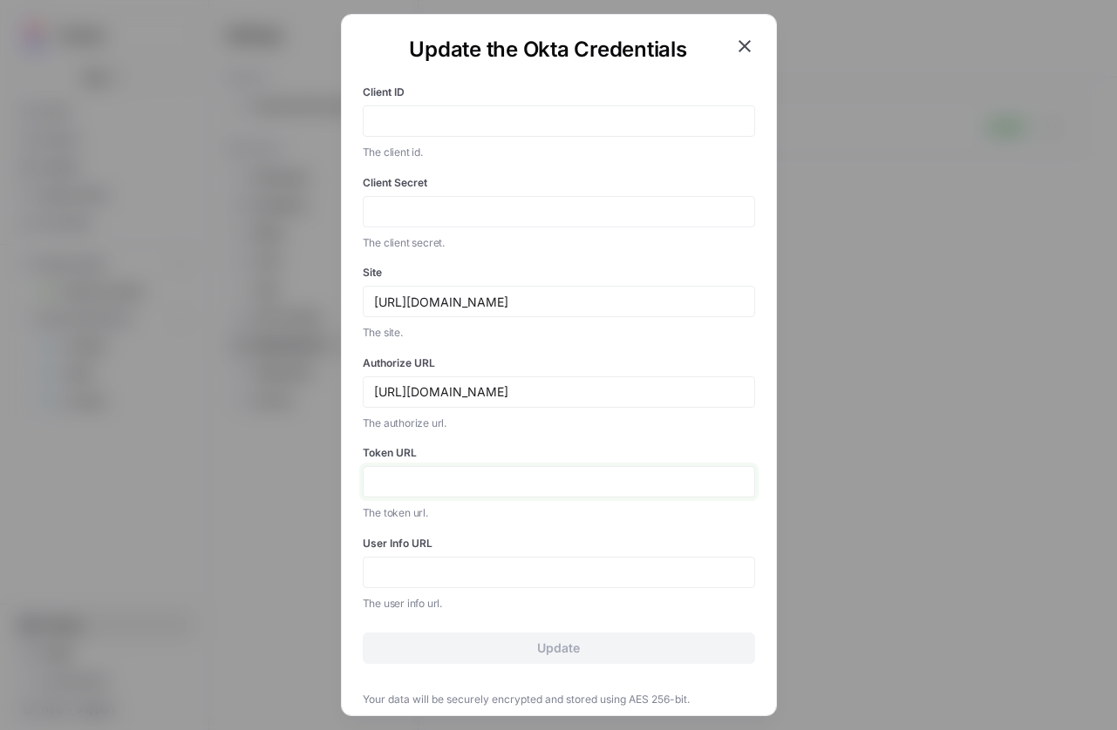
click at [506, 488] on input "Token URL" at bounding box center [559, 482] width 370 height 16
paste input "[URL][DOMAIN_NAME]"
paste input "v1/token"
click at [528, 488] on input "[URL]" at bounding box center [559, 482] width 370 height 16
click at [516, 486] on input "[URL]" at bounding box center [559, 482] width 370 height 16
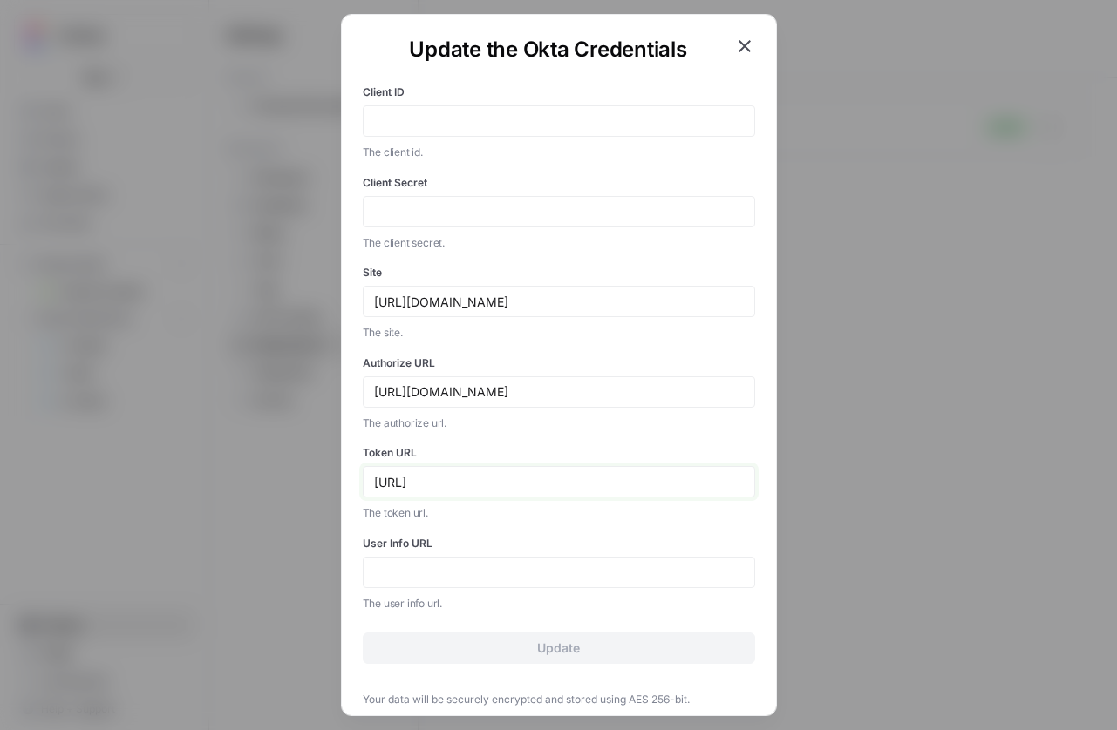
click at [514, 486] on input "[URL]" at bounding box center [559, 482] width 370 height 16
type input "[URL][DOMAIN_NAME]"
click at [456, 571] on input "User Info URL" at bounding box center [559, 573] width 370 height 16
paste input "/v1/userinfo"
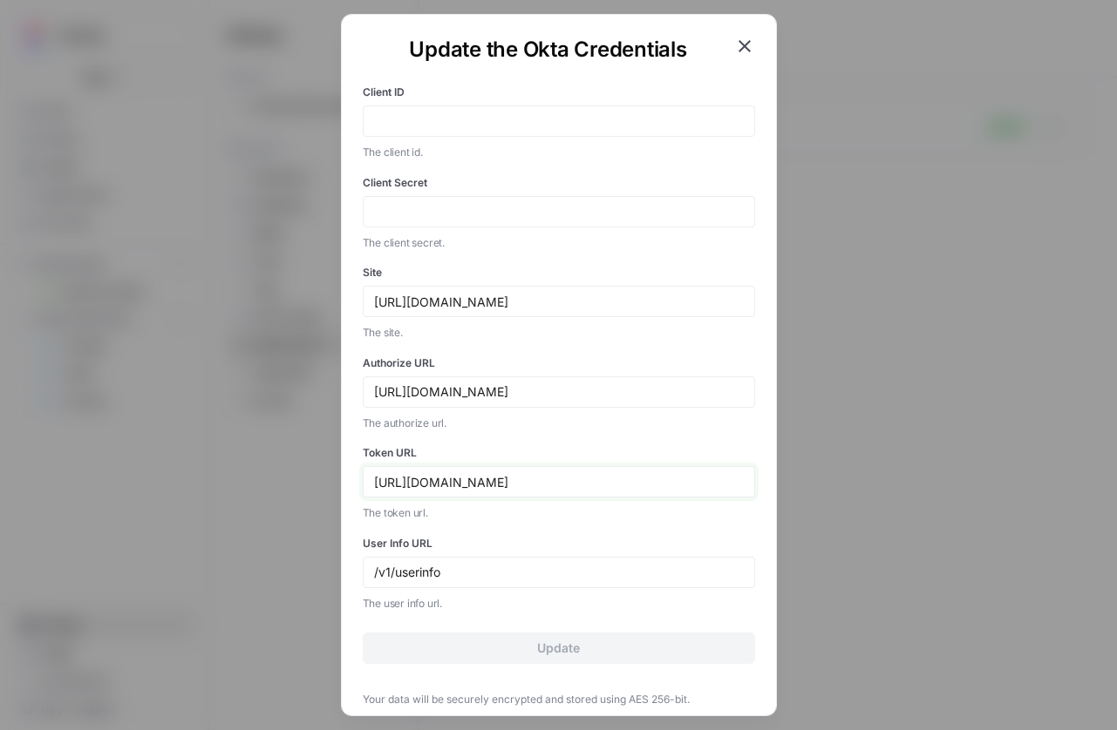
drag, startPoint x: 513, startPoint y: 485, endPoint x: 246, endPoint y: 483, distance: 267.6
click at [246, 483] on div "Update the Okta Credentials Client ID The client id. Client Secret The client s…" at bounding box center [558, 365] width 1117 height 730
click at [372, 571] on div "/v1/userinfo" at bounding box center [559, 572] width 392 height 31
click at [365, 572] on div "/v1/userinfo" at bounding box center [559, 572] width 392 height 31
click at [370, 572] on div "/v1/userinfo" at bounding box center [559, 572] width 392 height 31
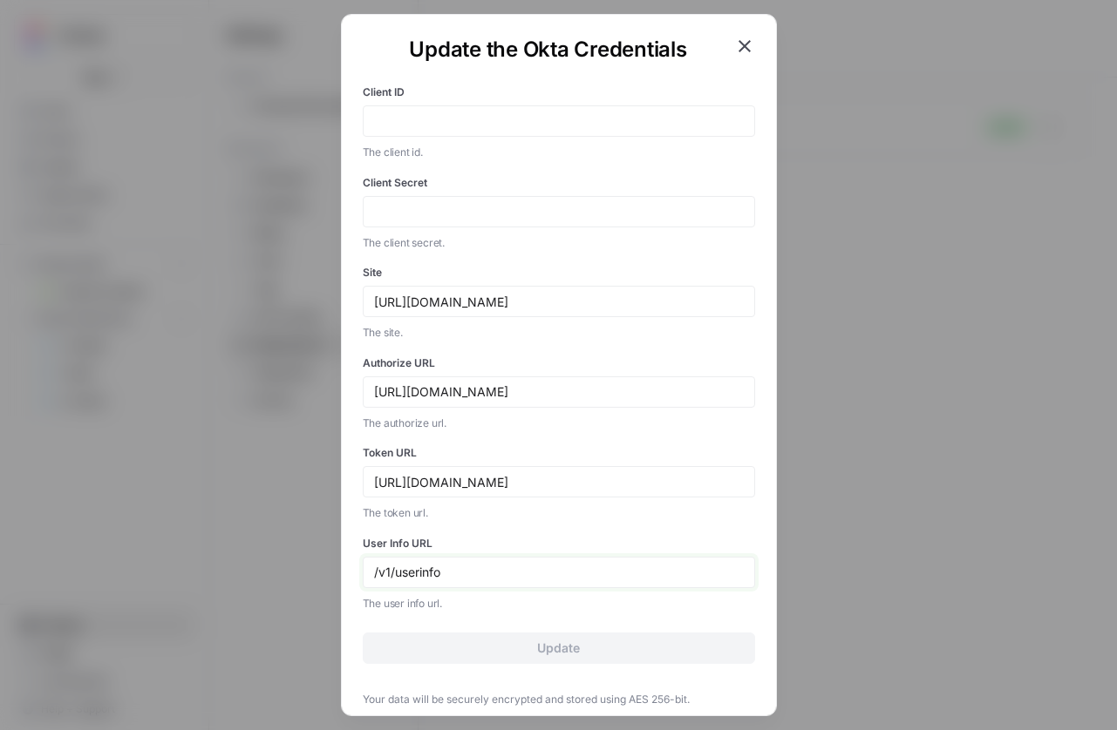
click at [377, 574] on input "/v1/userinfo" at bounding box center [559, 573] width 370 height 16
paste input "[URL][DOMAIN_NAME]"
drag, startPoint x: 638, startPoint y: 576, endPoint x: 326, endPoint y: 302, distance: 415.0
click at [326, 303] on div "Update the Okta Credentials Client ID The client id. Client Secret The client s…" at bounding box center [558, 365] width 1117 height 730
type input "[URL][DOMAIN_NAME]"
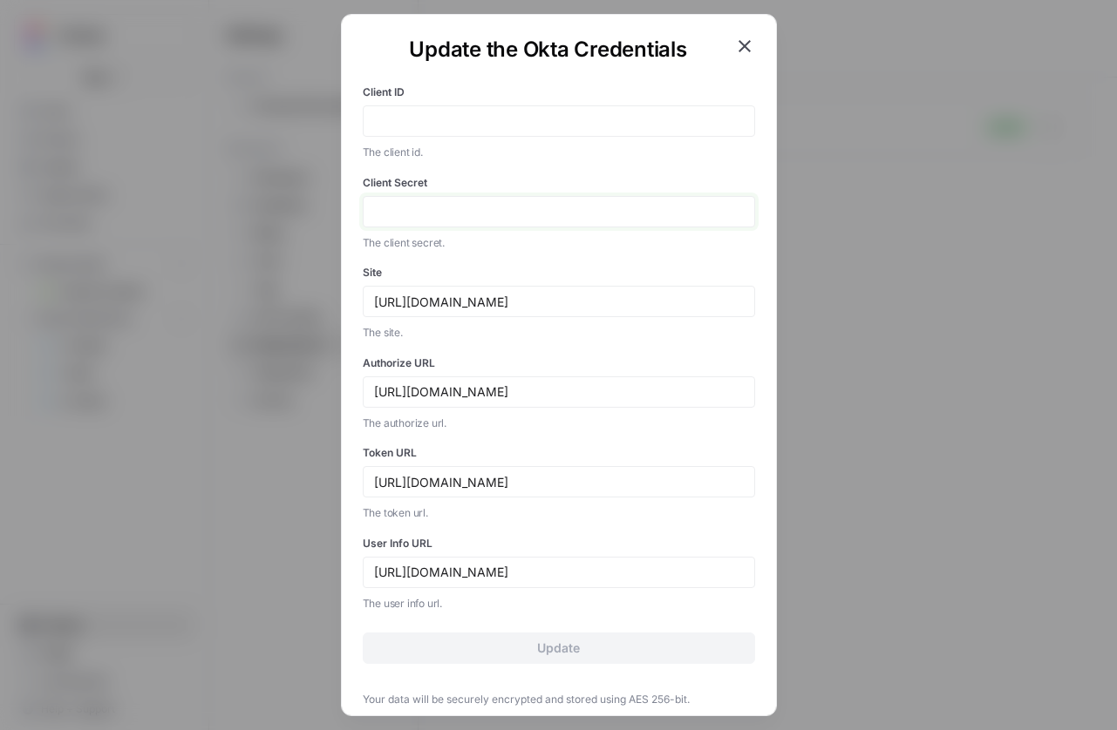
click at [460, 214] on input "Client Secret" at bounding box center [559, 212] width 370 height 16
paste input "B-S01nrb3yhe_xfO7zHfcGOWN92f42fsCNWc93CTvl65GCyJSl_rzliOaFRa7eFl"
type input "B-S01nrb3yhe_xfO7zHfcGOWN92f42fsCNWc93CTvl65GCyJSl_rzliOaFRa7eFl"
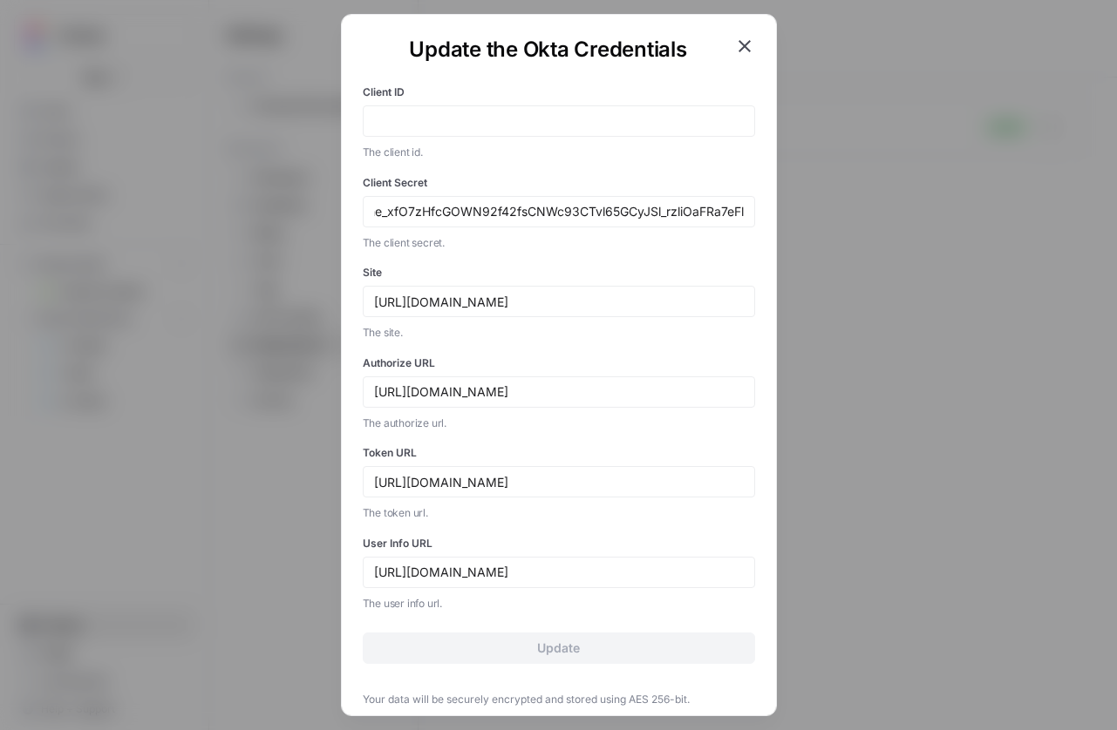
scroll to position [0, 0]
click at [375, 116] on input "Client ID" at bounding box center [559, 121] width 370 height 16
paste input "0oawekzak03CwuqJ8697"
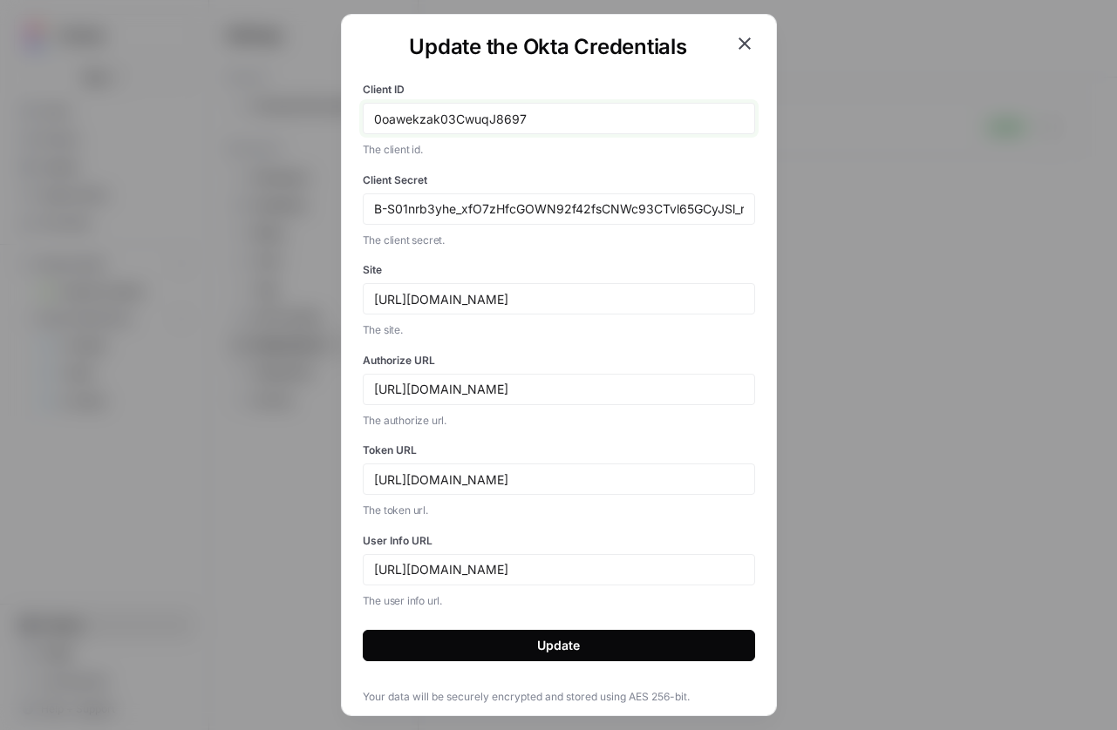
scroll to position [3, 0]
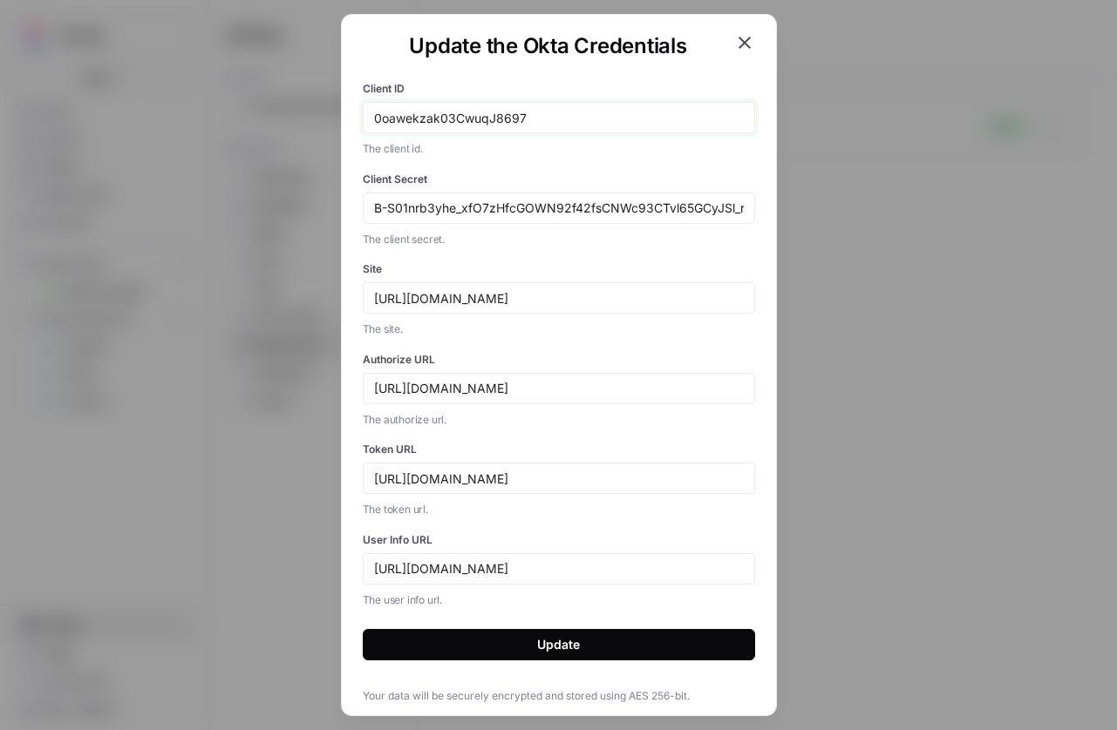
type input "0oawekzak03CwuqJ8697"
click at [588, 638] on button "Update" at bounding box center [559, 644] width 392 height 31
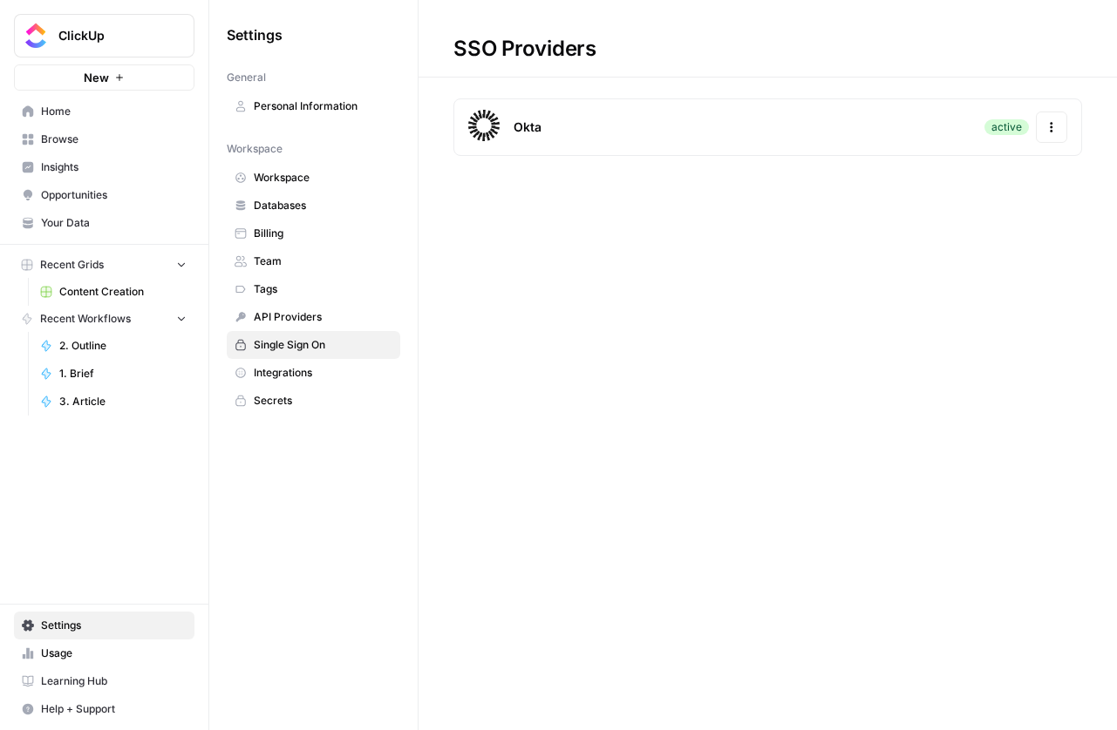
click at [271, 373] on span "Integrations" at bounding box center [323, 373] width 139 height 16
